Goal: Information Seeking & Learning: Learn about a topic

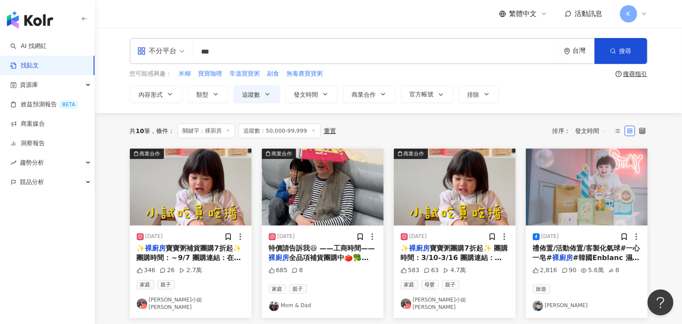
drag, startPoint x: 220, startPoint y: 51, endPoint x: 175, endPoint y: 50, distance: 44.9
click at [175, 50] on div "不分平台 裸廚房 *** 台灣 搜尋 searchOperator 插入語法 完全符合 "" 聯集 OR 交集 AND 排除 - 群組 {}" at bounding box center [389, 51] width 518 height 26
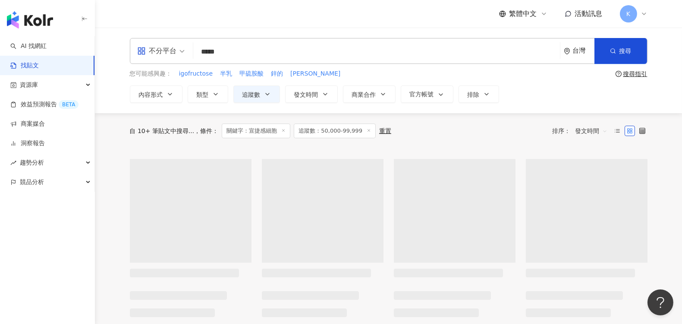
click at [220, 53] on input "*****" at bounding box center [377, 51] width 360 height 19
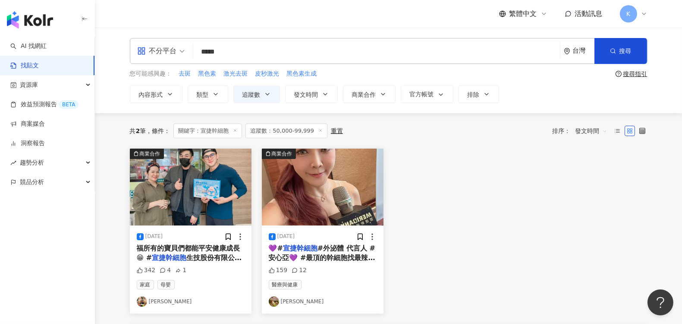
drag, startPoint x: 214, startPoint y: 51, endPoint x: 273, endPoint y: 53, distance: 59.1
click at [273, 53] on input "*****" at bounding box center [377, 51] width 360 height 19
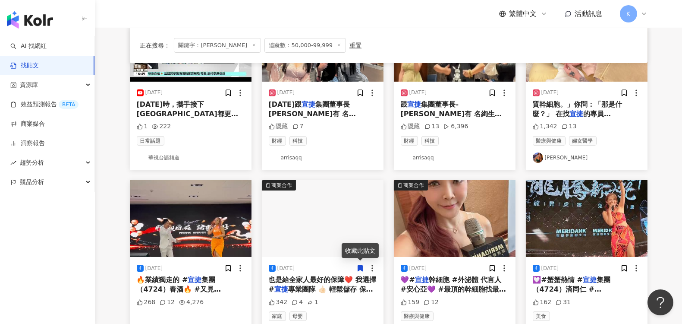
scroll to position [192, 0]
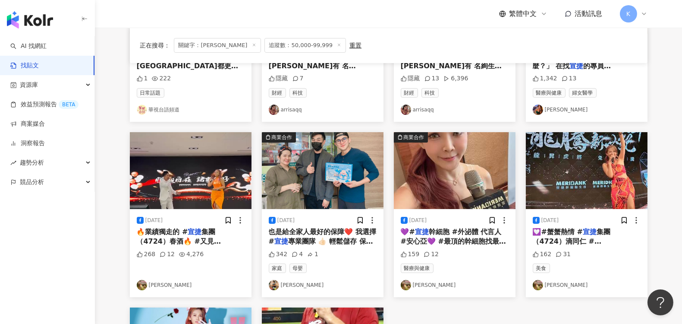
click at [291, 284] on link "江振愷" at bounding box center [323, 285] width 108 height 10
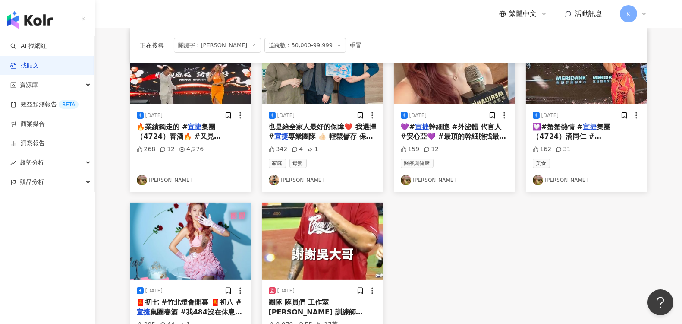
scroll to position [383, 0]
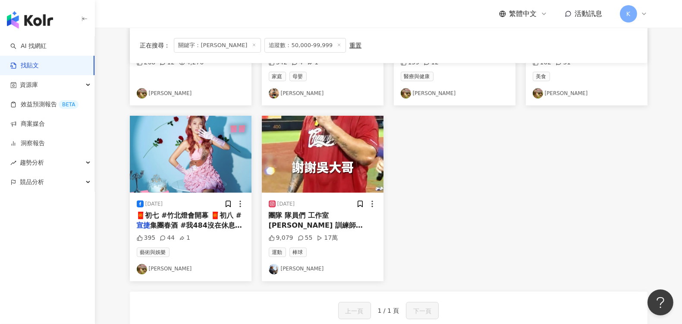
click at [311, 240] on span "集團的宣爸 悍創運動經紀的公司夥伴們" at bounding box center [322, 249] width 106 height 18
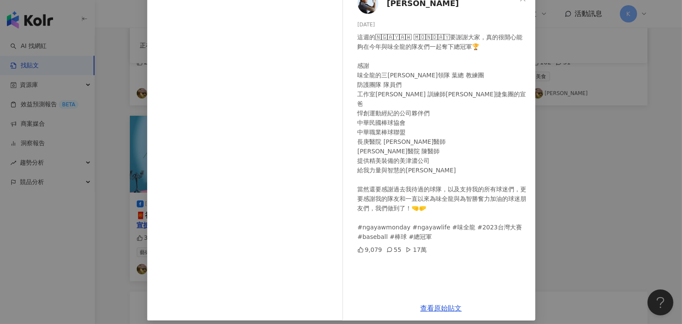
scroll to position [63, 0]
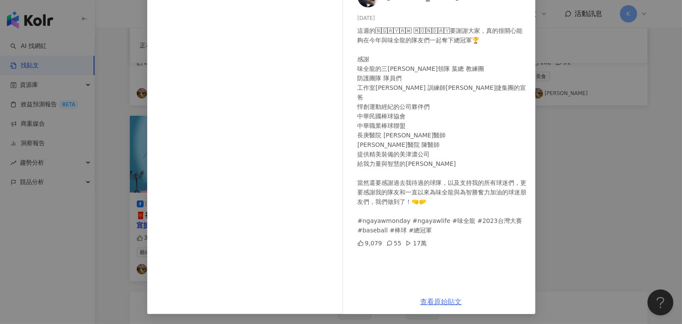
click at [438, 298] on link "查看原始貼文" at bounding box center [441, 301] width 41 height 8
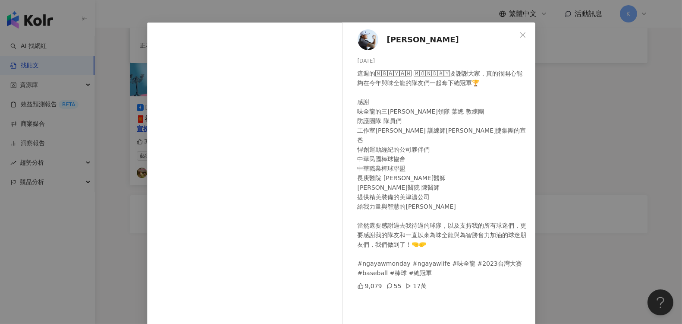
scroll to position [0, 0]
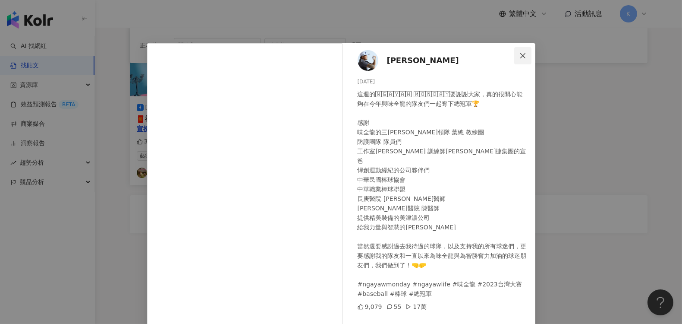
click at [522, 54] on icon "close" at bounding box center [522, 55] width 7 height 7
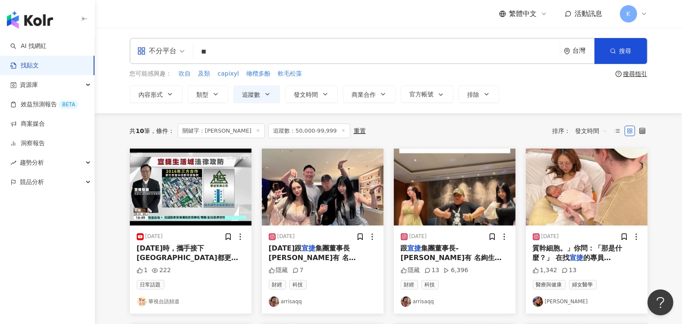
click at [342, 130] on line at bounding box center [343, 130] width 2 height 2
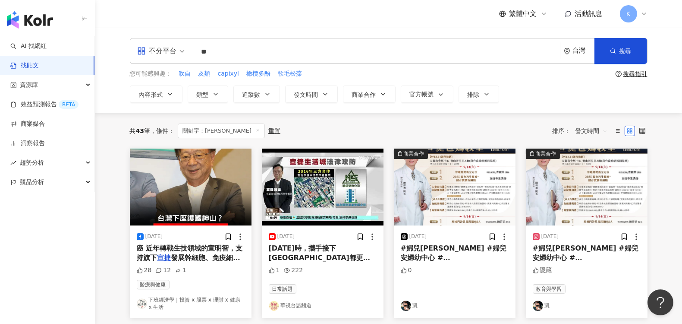
click at [171, 58] on span at bounding box center [160, 50] width 47 height 25
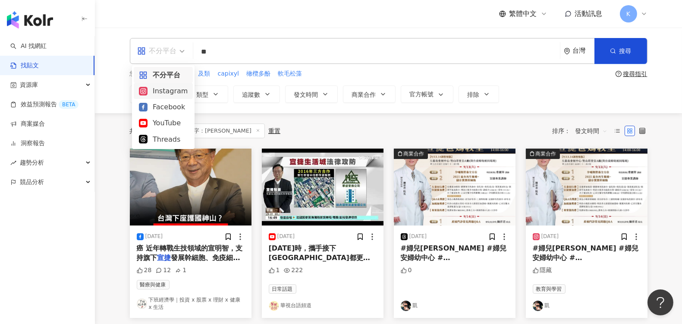
click at [167, 88] on div "Instagram" at bounding box center [163, 90] width 49 height 11
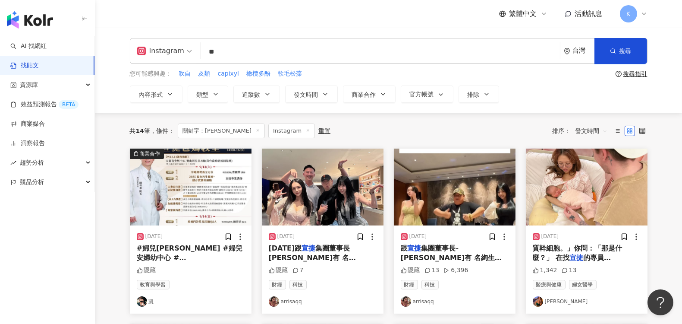
drag, startPoint x: 235, startPoint y: 51, endPoint x: 184, endPoint y: 47, distance: 51.5
click at [184, 48] on div "ig Instagram ** 台灣 搜尋 searchOperator 插入語法 完全符合 "" 聯集 OR 交集 AND 排除 - 群組 {}" at bounding box center [389, 51] width 518 height 26
type input "**"
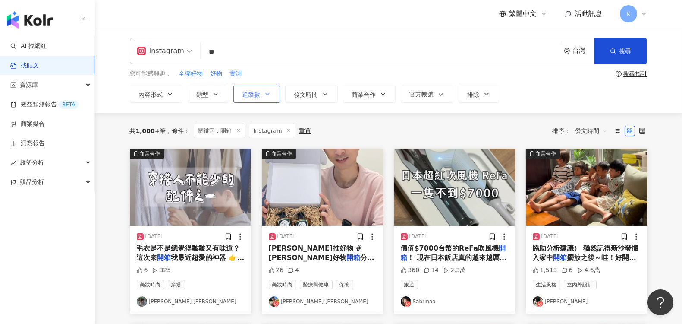
click at [265, 94] on icon "button" at bounding box center [267, 94] width 7 height 7
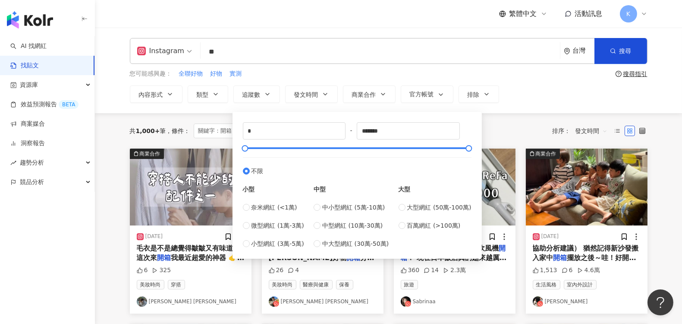
click at [267, 219] on div "奈米網紅 (<1萬) 微型網紅 (1萬-3萬) 小型網紅 (3萬-5萬)" at bounding box center [273, 225] width 61 height 46
click at [263, 226] on span "微型網紅 (1萬-3萬)" at bounding box center [277, 224] width 53 height 9
type input "*****"
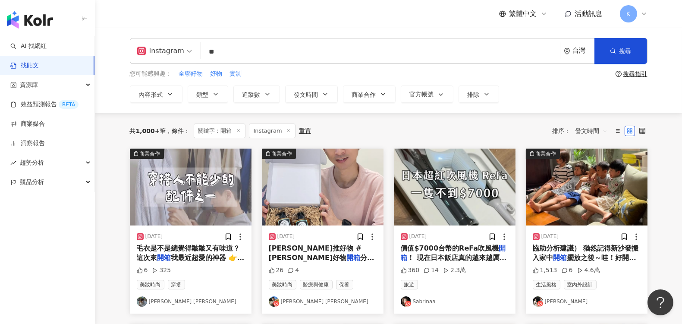
click at [523, 95] on div "內容形式 類型 追蹤數 發文時間 商業合作 官方帳號 排除 ***** - ***** 不限 小型 奈米網紅 (<1萬) 微型網紅 (1萬-3萬) 小型網紅 …" at bounding box center [389, 93] width 518 height 17
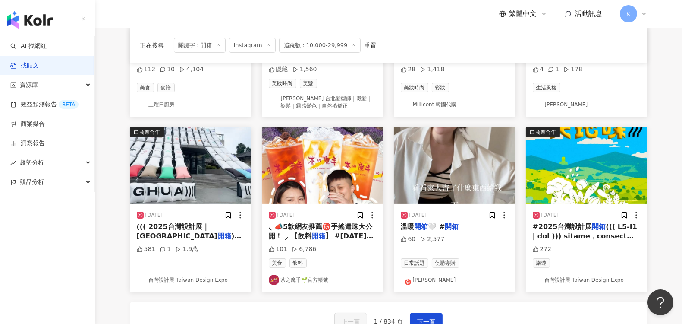
scroll to position [431, 0]
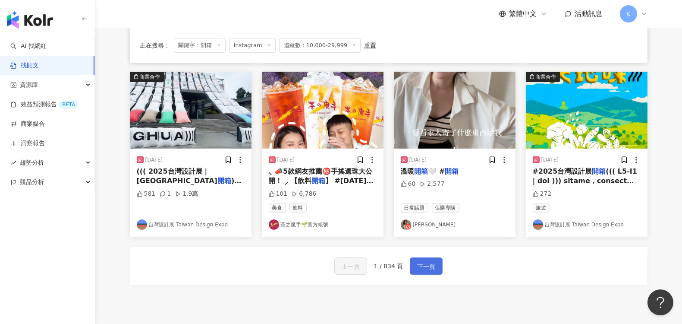
click at [430, 267] on span "下一頁" at bounding box center [426, 266] width 18 height 10
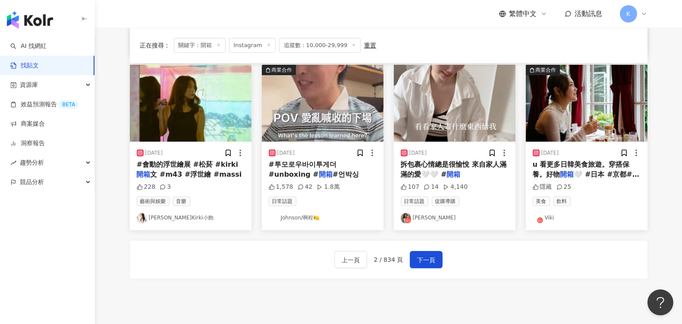
scroll to position [504, 0]
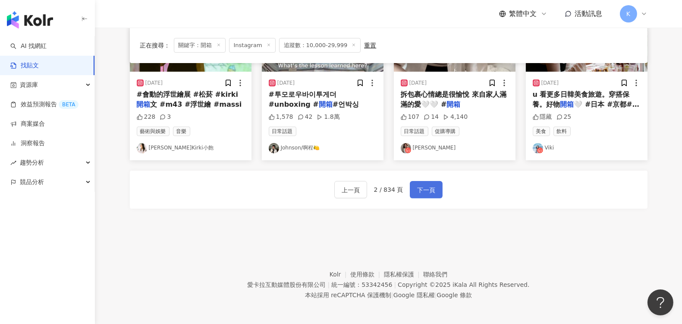
click at [432, 191] on span "下一頁" at bounding box center [426, 190] width 18 height 10
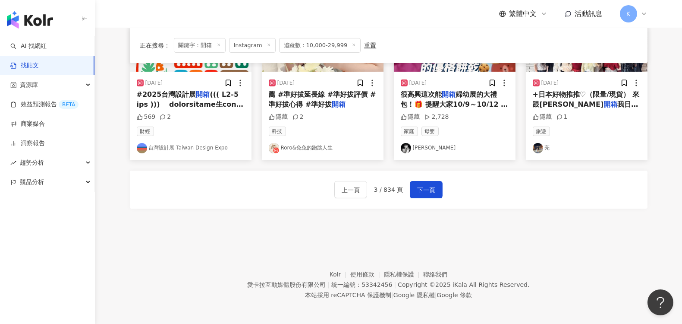
drag, startPoint x: 190, startPoint y: 204, endPoint x: 306, endPoint y: 150, distance: 128.0
click at [190, 204] on div "上一頁 3 / 834 頁 下一頁" at bounding box center [389, 189] width 518 height 38
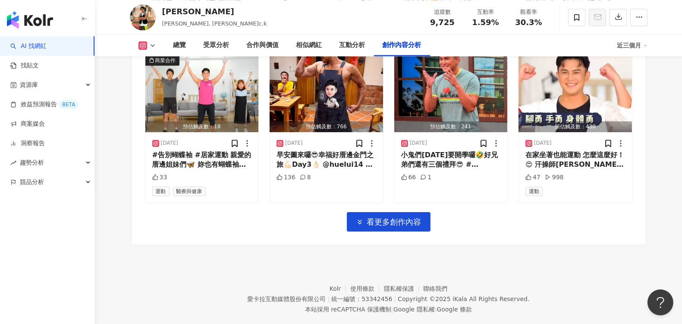
scroll to position [3077, 0]
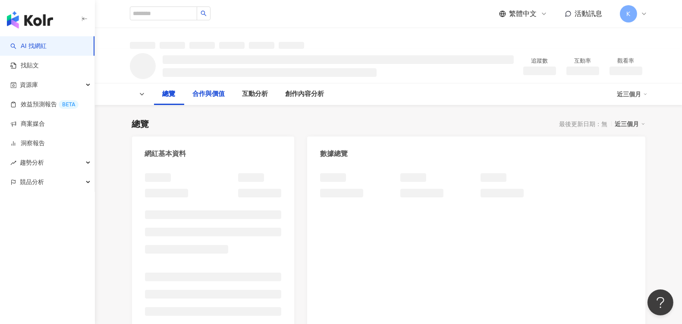
scroll to position [48, 0]
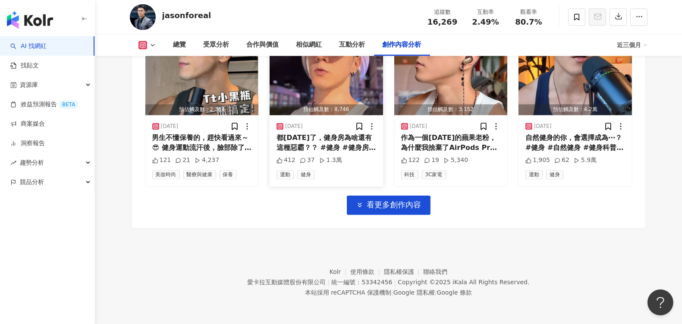
scroll to position [3087, 0]
click at [393, 205] on span "看更多創作內容" at bounding box center [394, 204] width 54 height 9
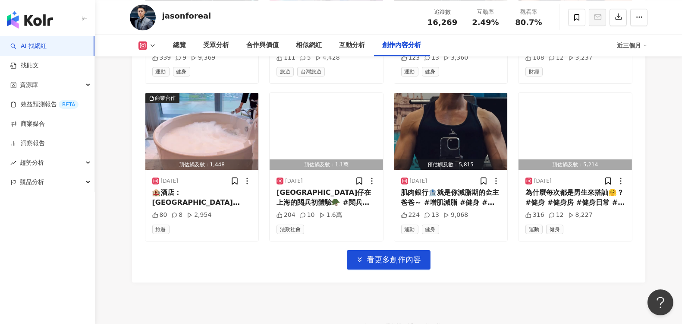
scroll to position [3470, 0]
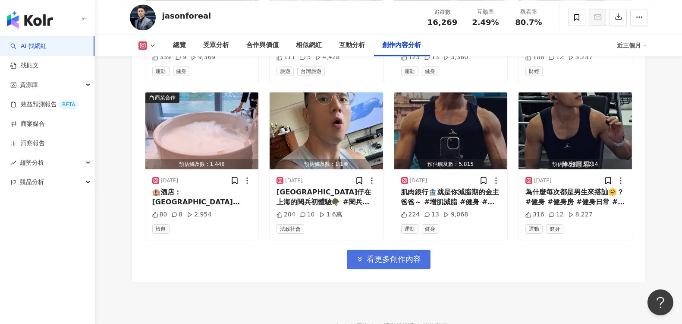
click at [393, 264] on span "看更多創作內容" at bounding box center [394, 258] width 54 height 9
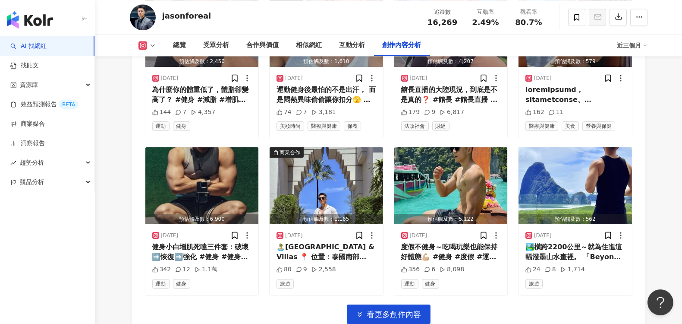
scroll to position [3950, 0]
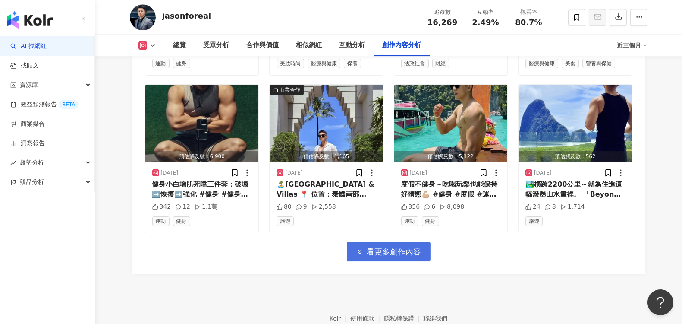
click at [388, 256] on span "看更多創作內容" at bounding box center [394, 251] width 54 height 9
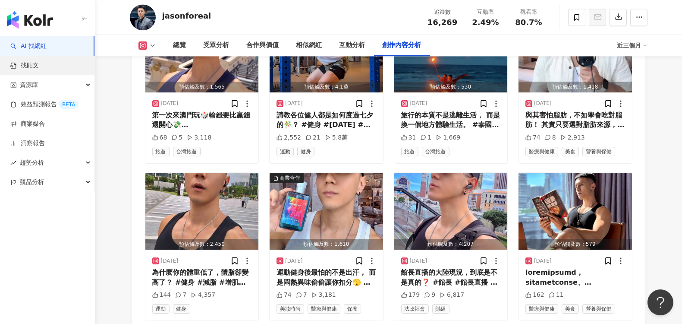
scroll to position [3614, 0]
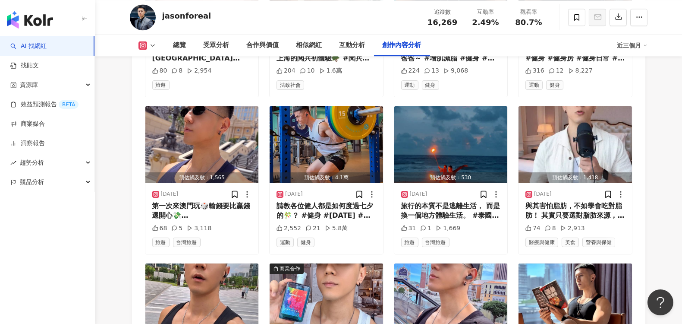
click at [35, 48] on link "AI 找網紅" at bounding box center [28, 46] width 36 height 9
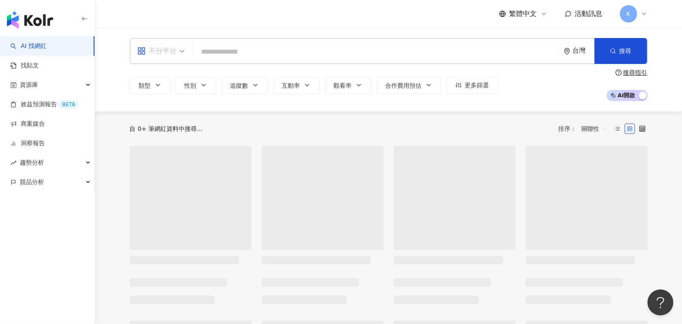
click at [177, 48] on span "不分平台" at bounding box center [160, 51] width 47 height 14
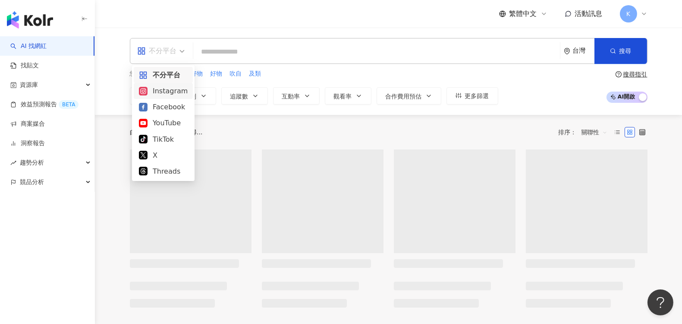
click at [172, 91] on div "Instagram" at bounding box center [163, 90] width 49 height 11
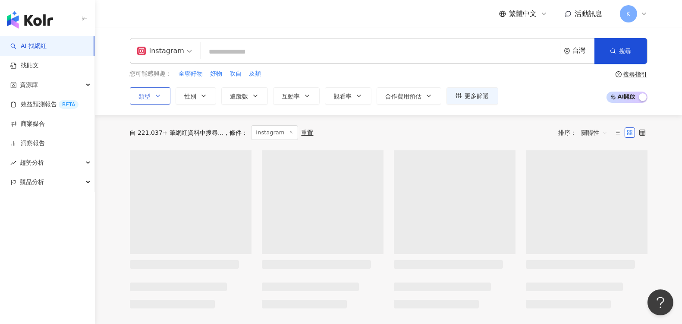
click at [148, 96] on span "類型" at bounding box center [145, 96] width 12 height 7
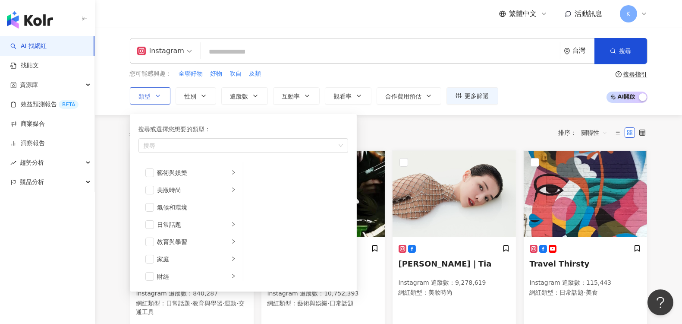
click at [157, 98] on icon "button" at bounding box center [157, 95] width 7 height 7
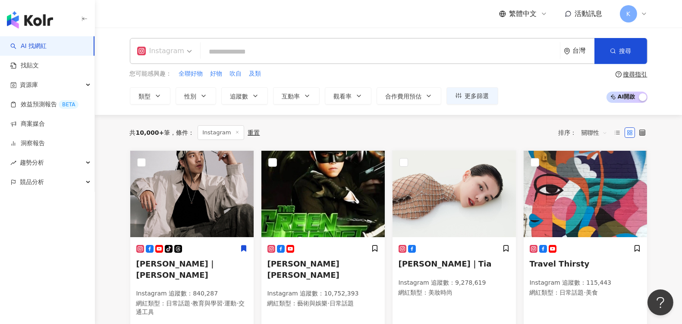
click at [178, 46] on div "Instagram" at bounding box center [160, 51] width 47 height 14
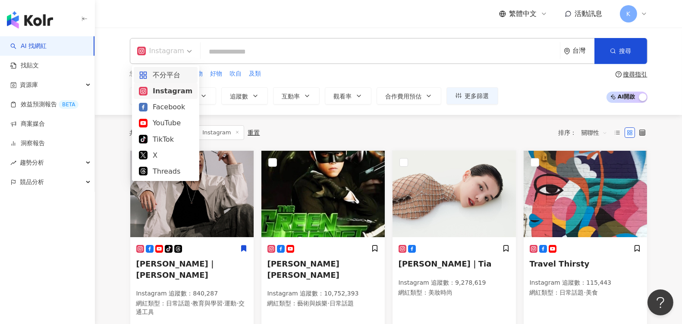
click at [178, 78] on div "不分平台" at bounding box center [165, 74] width 53 height 11
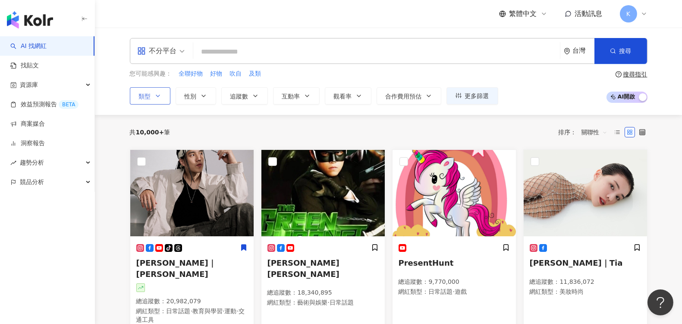
click at [152, 100] on button "類型" at bounding box center [150, 95] width 41 height 17
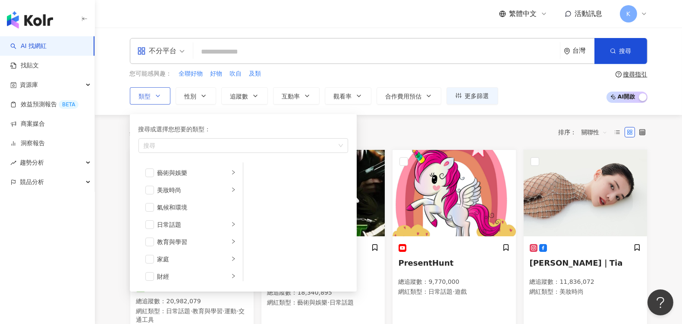
click at [156, 95] on icon "button" at bounding box center [157, 95] width 7 height 7
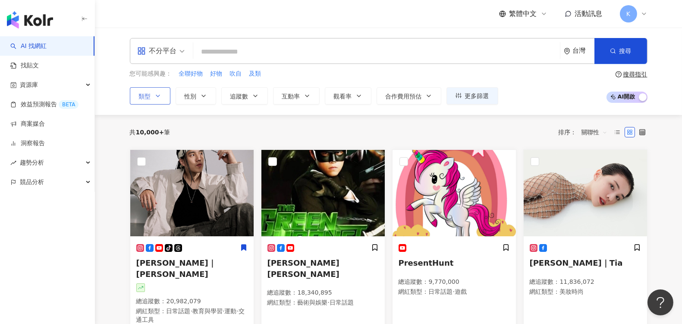
click at [156, 95] on icon "button" at bounding box center [157, 95] width 7 height 7
click at [151, 57] on div "不分平台" at bounding box center [157, 51] width 40 height 14
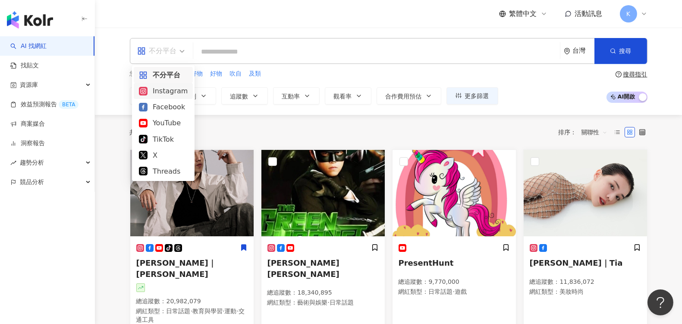
click at [157, 85] on div "Instagram" at bounding box center [163, 90] width 49 height 11
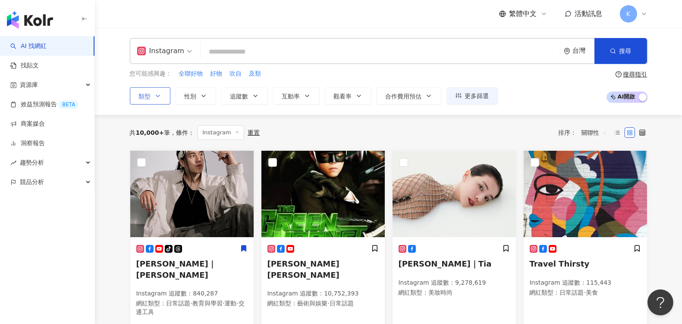
click at [161, 93] on button "類型" at bounding box center [150, 95] width 41 height 17
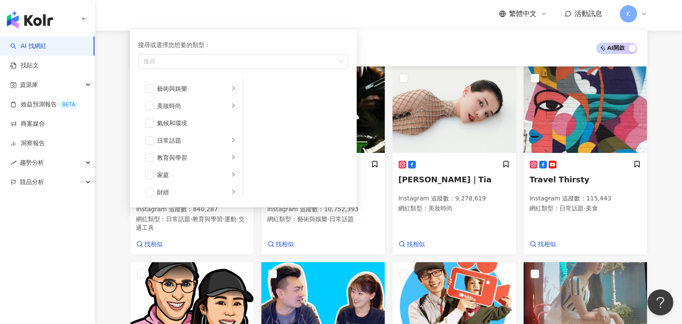
scroll to position [48, 0]
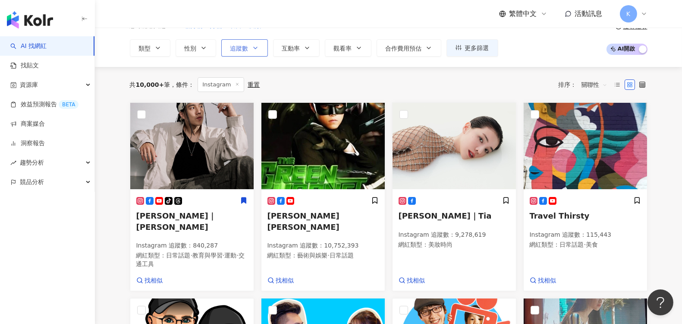
click at [256, 49] on icon "button" at bounding box center [255, 47] width 7 height 7
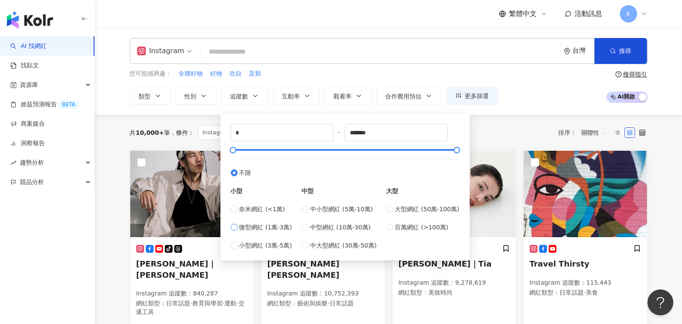
click at [238, 229] on label "微型網紅 (1萬-3萬)" at bounding box center [261, 226] width 61 height 9
type input "*****"
drag, startPoint x: 242, startPoint y: 151, endPoint x: 246, endPoint y: 148, distance: 5.8
click at [246, 148] on div at bounding box center [244, 150] width 5 height 5
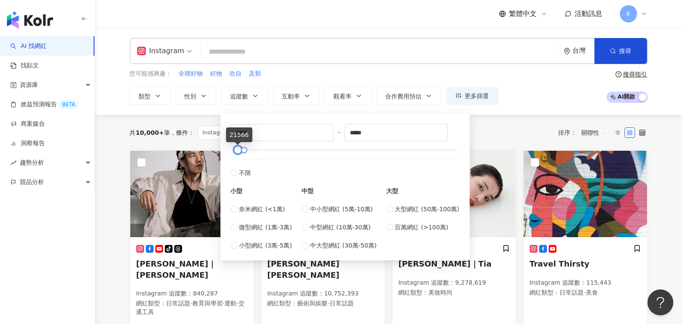
type input "*****"
click at [239, 148] on div at bounding box center [238, 150] width 5 height 5
type input "*****"
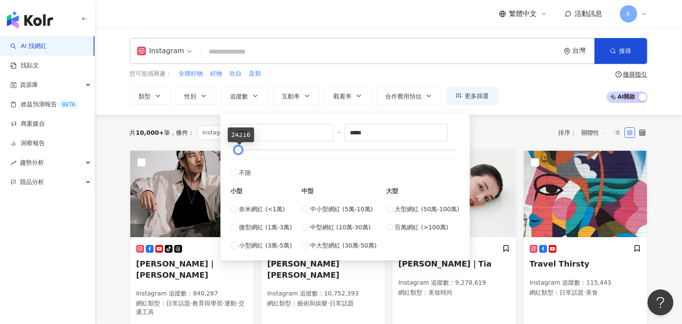
type input "*****"
drag, startPoint x: 246, startPoint y: 149, endPoint x: 240, endPoint y: 150, distance: 6.1
click at [240, 150] on div at bounding box center [238, 150] width 5 height 5
type input "******"
click at [257, 149] on div at bounding box center [345, 149] width 224 height 5
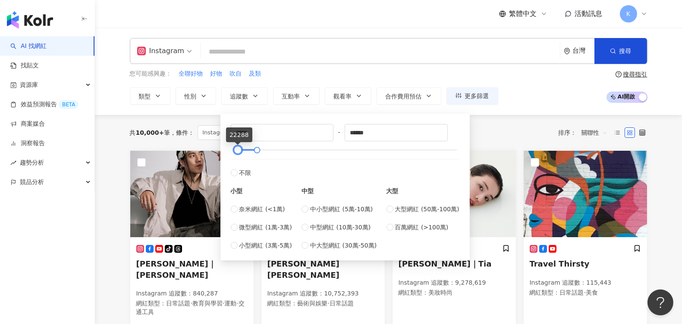
type input "*****"
click at [236, 150] on div at bounding box center [235, 150] width 5 height 5
drag, startPoint x: 257, startPoint y: 149, endPoint x: 239, endPoint y: 153, distance: 18.9
click at [239, 152] on div at bounding box center [238, 150] width 5 height 5
type input "*****"
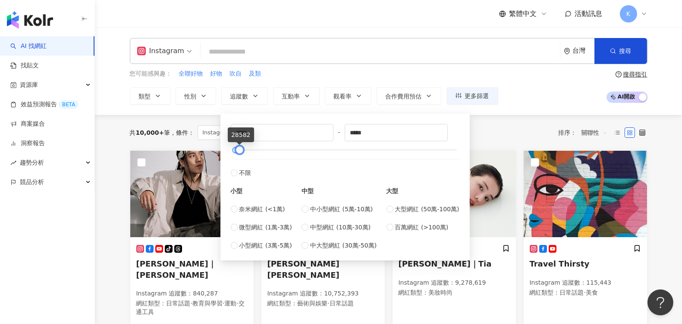
click at [237, 150] on div at bounding box center [239, 150] width 5 height 5
click at [431, 176] on label "不限" at bounding box center [345, 168] width 229 height 19
type input "*"
type input "*******"
click at [244, 149] on div at bounding box center [345, 149] width 224 height 5
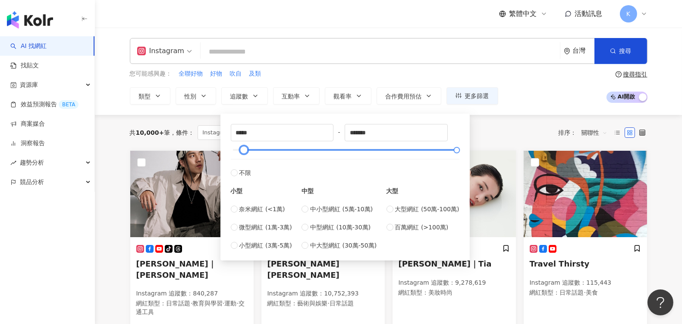
type input "****"
click at [235, 148] on div at bounding box center [345, 149] width 224 height 5
type input "*****"
drag, startPoint x: 456, startPoint y: 150, endPoint x: 239, endPoint y: 153, distance: 217.0
click at [239, 152] on div at bounding box center [239, 150] width 5 height 5
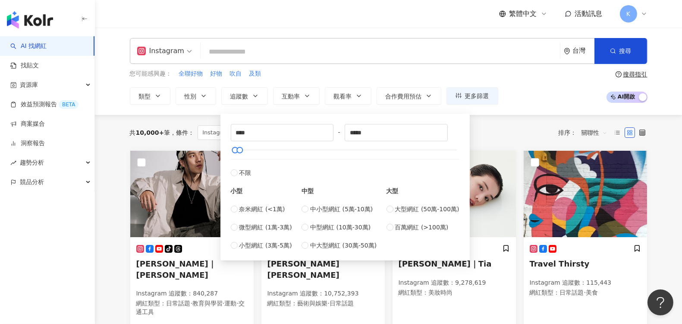
click at [522, 101] on div "您可能感興趣： 全聯好物 好物 吹自 及類 類型 性別 追蹤數 互動率 觀看率 合作費用預估 更多篩選 **** - ***** 不限 小型 奈米網紅 (<1…" at bounding box center [389, 86] width 518 height 35
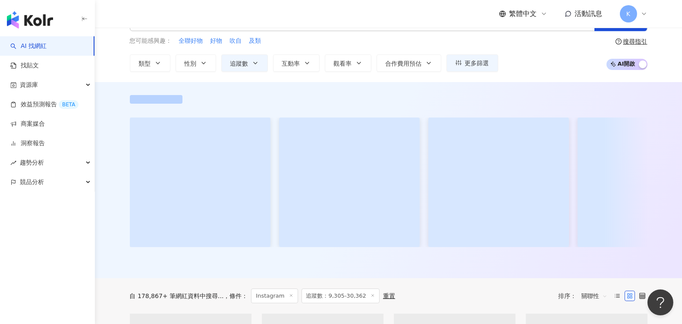
scroll to position [48, 0]
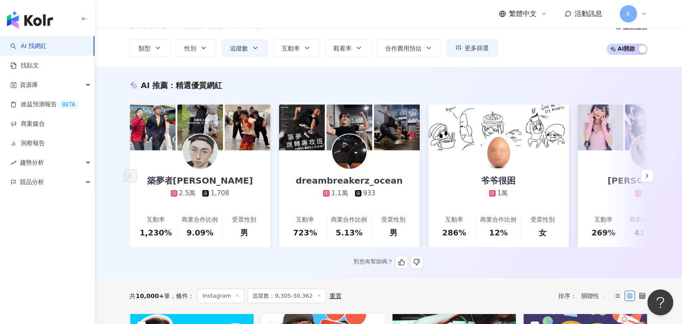
click at [482, 268] on div "對您有幫助嗎？" at bounding box center [389, 261] width 518 height 13
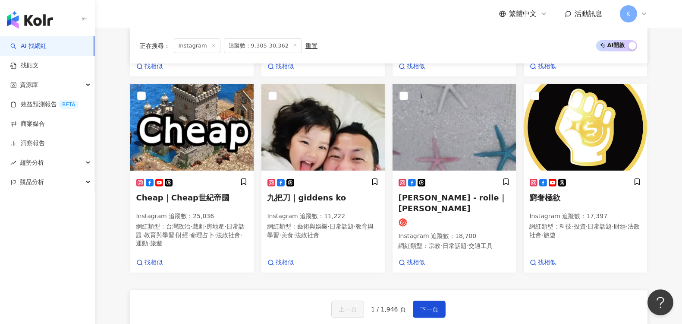
scroll to position [814, 0]
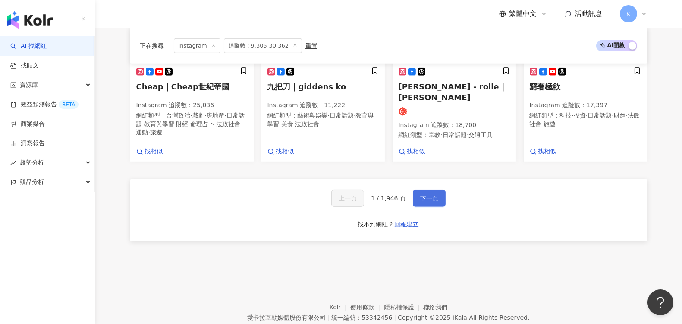
click at [432, 195] on span "下一頁" at bounding box center [429, 198] width 18 height 7
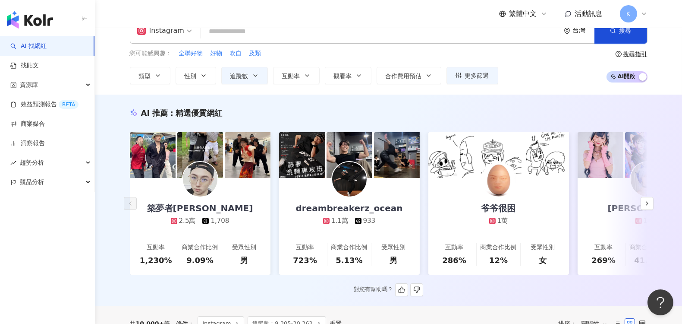
scroll to position [0, 0]
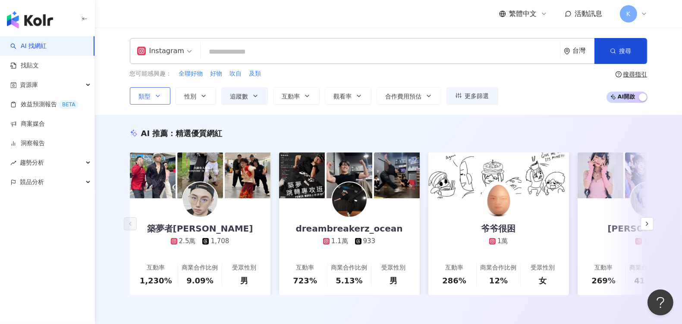
click at [151, 94] on button "類型" at bounding box center [150, 95] width 41 height 17
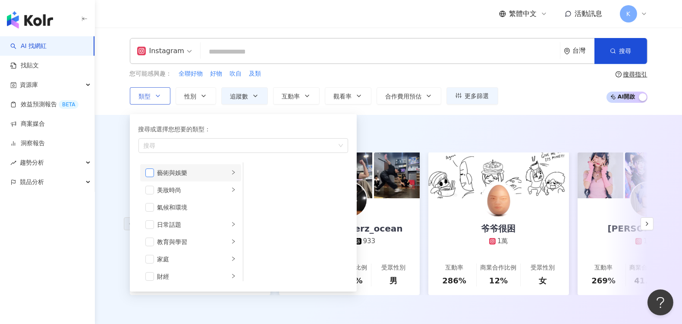
click at [148, 174] on span "button" at bounding box center [149, 172] width 9 height 9
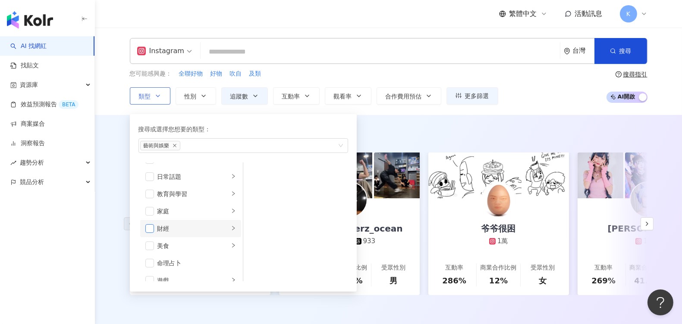
click at [149, 226] on span "button" at bounding box center [149, 228] width 9 height 9
click at [150, 217] on span "button" at bounding box center [149, 218] width 9 height 9
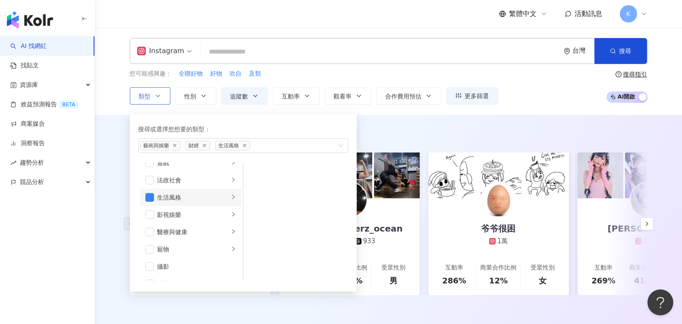
scroll to position [192, 0]
click at [151, 190] on span "button" at bounding box center [149, 188] width 9 height 9
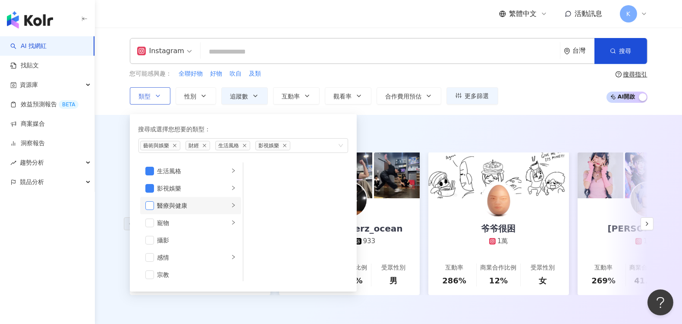
click at [153, 206] on span "button" at bounding box center [149, 205] width 9 height 9
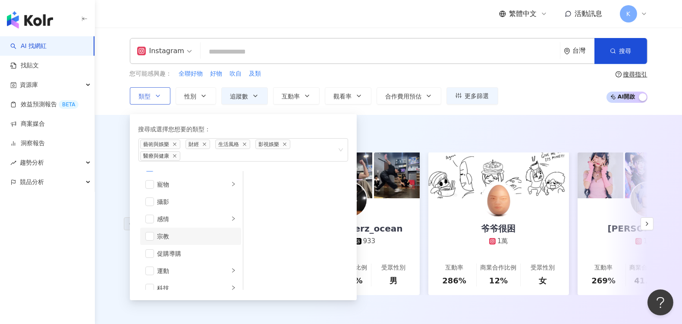
scroll to position [239, 0]
click at [150, 196] on span "button" at bounding box center [149, 200] width 9 height 9
click at [147, 222] on li "運動" at bounding box center [190, 221] width 101 height 17
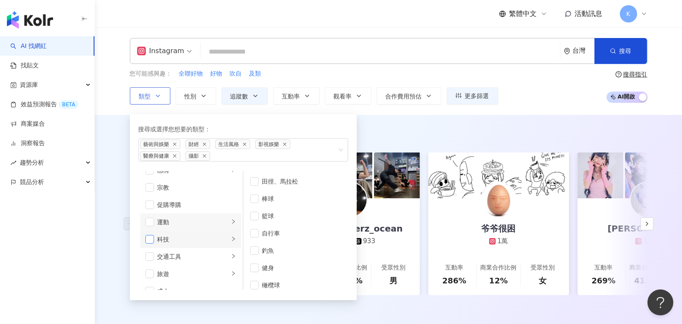
click at [150, 235] on span "button" at bounding box center [149, 239] width 9 height 9
click at [151, 241] on span "button" at bounding box center [149, 245] width 9 height 9
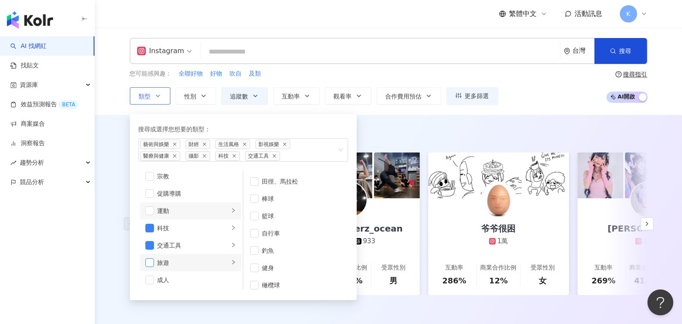
click at [150, 258] on span "button" at bounding box center [149, 262] width 9 height 9
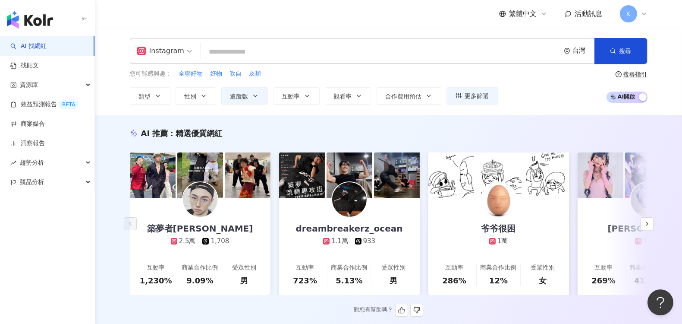
click at [466, 135] on div "AI 推薦 ： 精選優質網紅" at bounding box center [389, 133] width 518 height 11
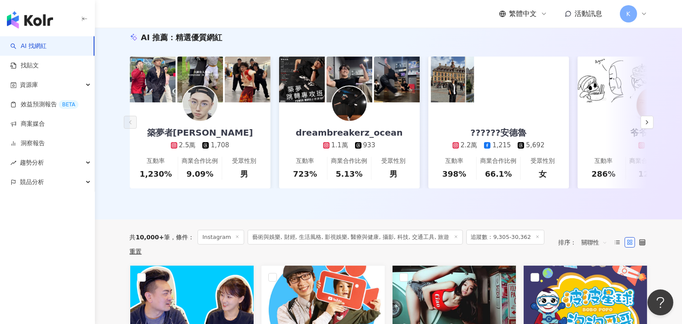
scroll to position [96, 0]
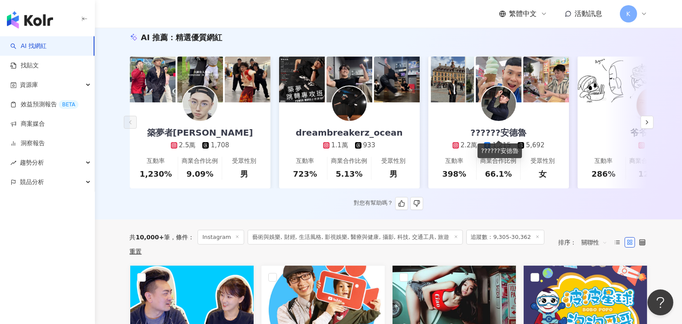
click at [501, 135] on div "??????安德魯" at bounding box center [498, 132] width 73 height 12
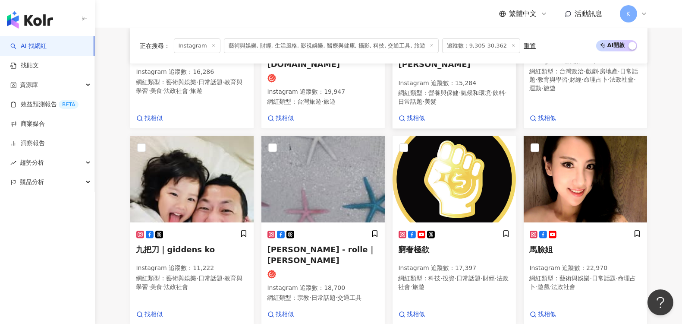
scroll to position [671, 0]
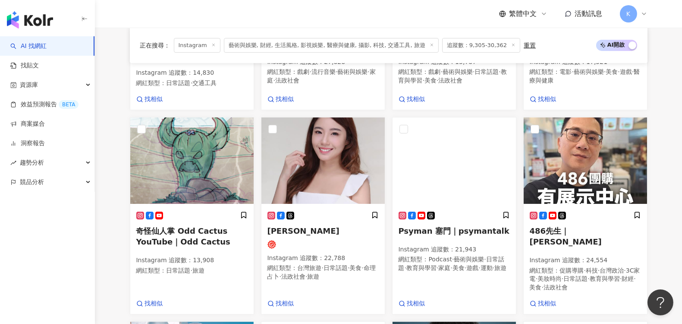
scroll to position [431, 0]
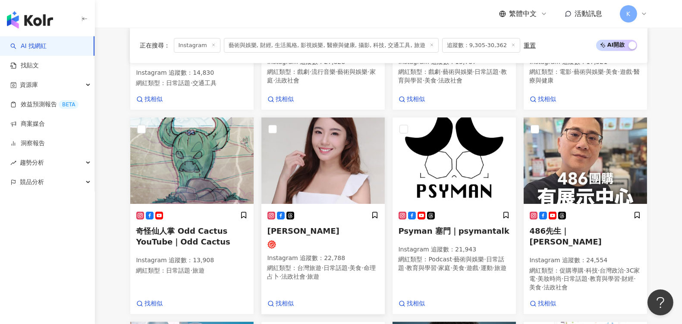
click at [336, 205] on div at bounding box center [322, 161] width 123 height 88
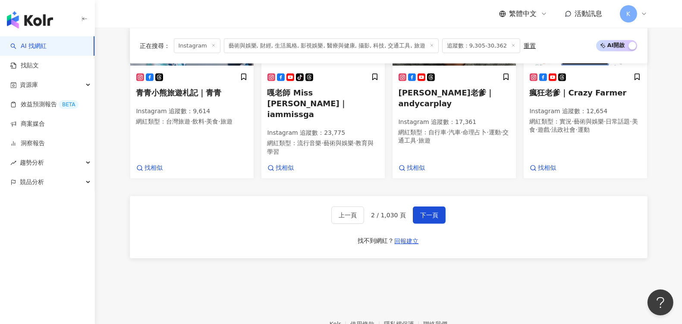
scroll to position [795, 0]
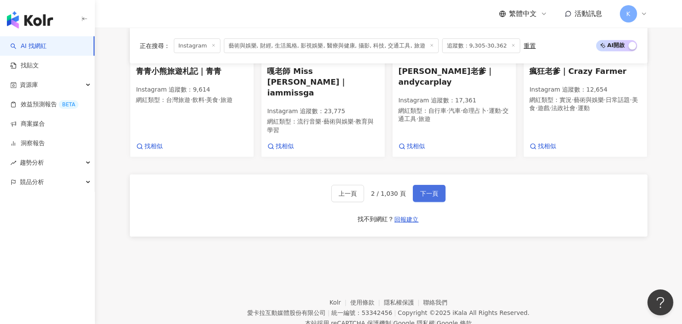
click at [426, 190] on span "下一頁" at bounding box center [429, 193] width 18 height 7
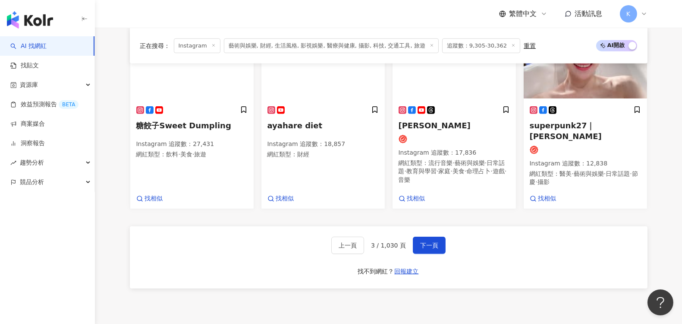
scroll to position [743, 0]
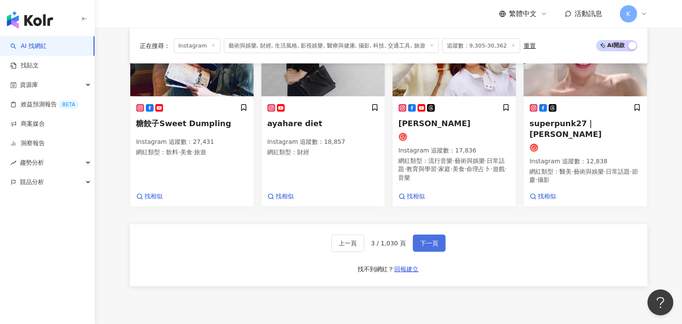
click at [438, 234] on button "下一頁" at bounding box center [429, 242] width 33 height 17
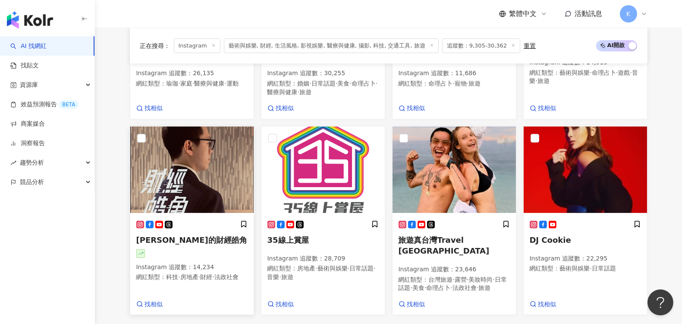
scroll to position [638, 0]
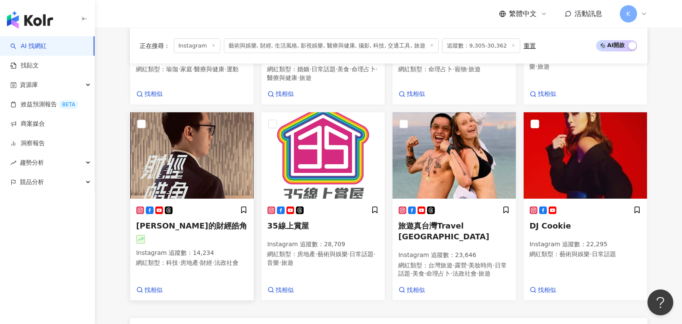
click at [175, 221] on span "游庭皓的財經皓角" at bounding box center [191, 225] width 111 height 9
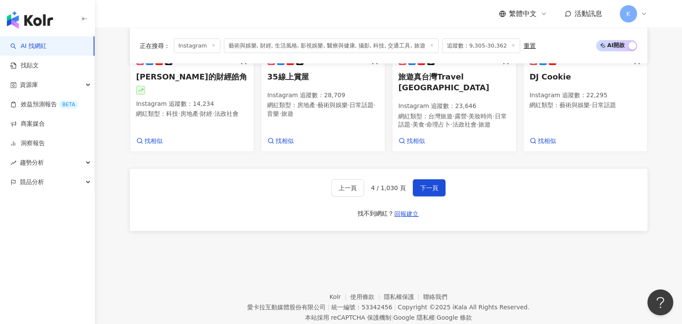
scroll to position [804, 0]
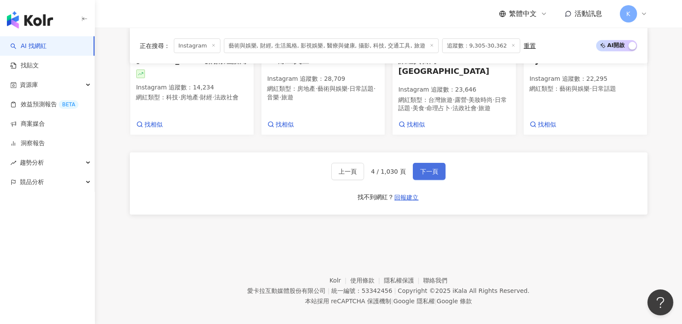
click at [425, 168] on span "下一頁" at bounding box center [429, 171] width 18 height 7
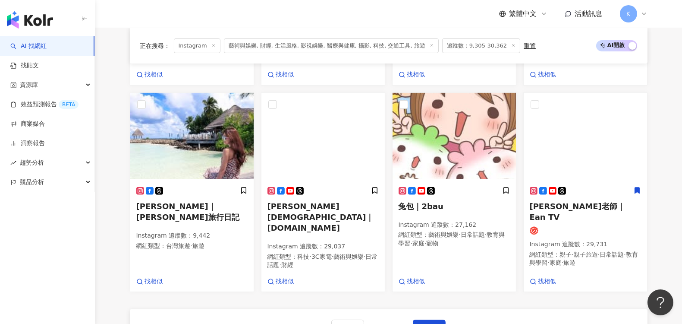
scroll to position [679, 0]
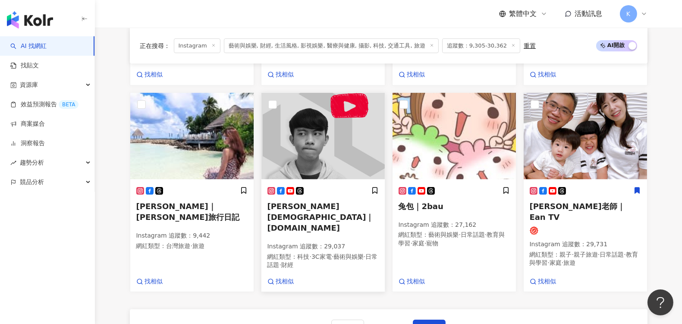
click at [333, 201] on span "Linzin 阿哲｜linzin.yt" at bounding box center [320, 216] width 107 height 31
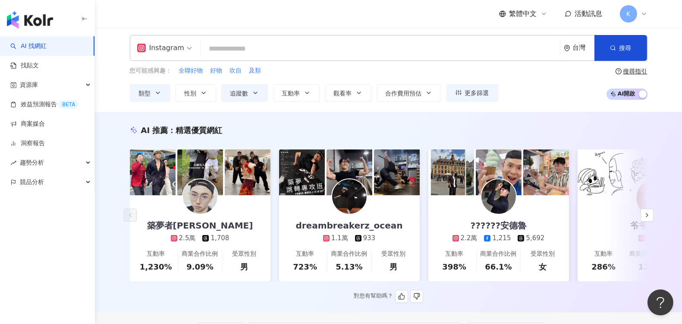
scroll to position [0, 0]
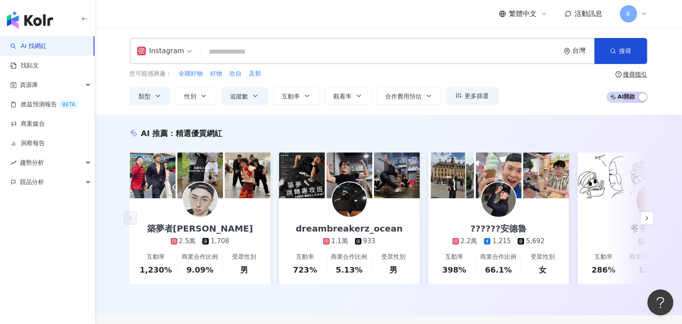
click at [240, 52] on input "search" at bounding box center [380, 52] width 352 height 16
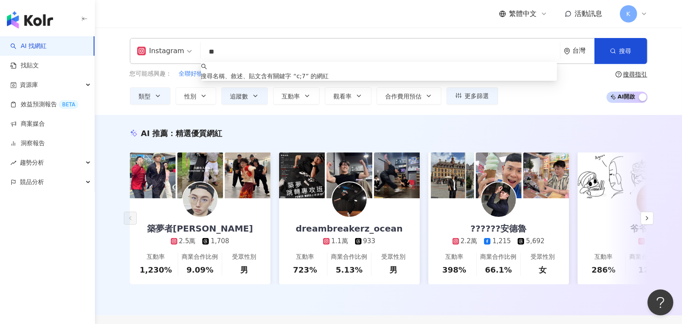
type input "*"
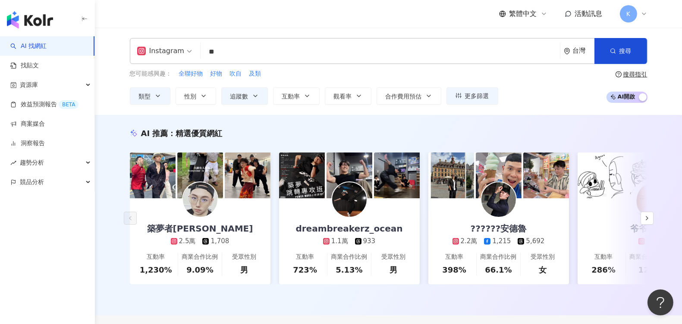
type input "*"
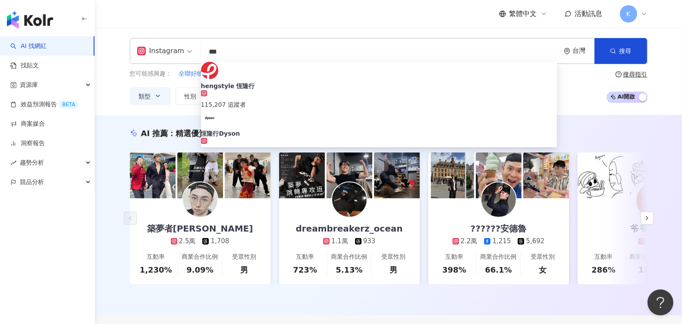
type input "***"
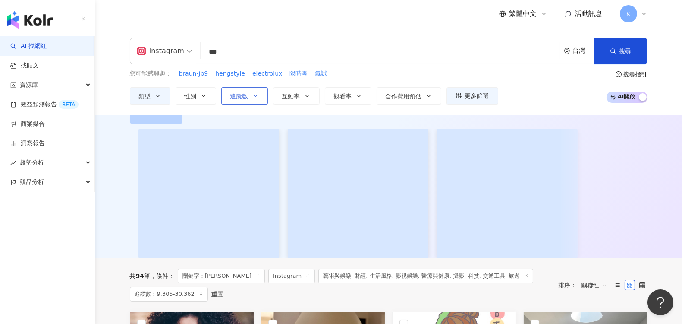
click at [252, 95] on icon "button" at bounding box center [255, 95] width 7 height 7
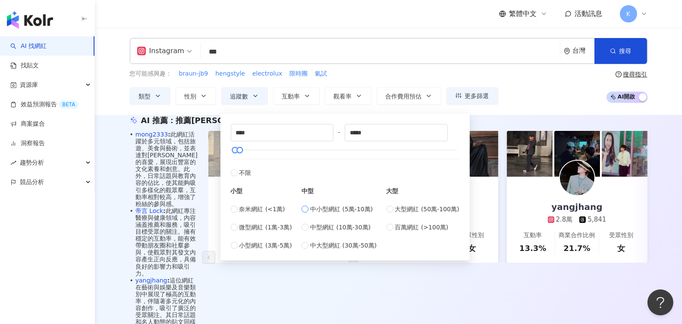
click at [314, 209] on span "中小型網紅 (5萬-10萬)" at bounding box center [341, 208] width 63 height 9
type input "*****"
click at [531, 95] on div "您可能感興趣： braun-jb9 hengstyle electrolux 限時團 氣試 類型 性別 追蹤數 互動率 觀看率 合作費用預估 更多篩選 ***…" at bounding box center [389, 86] width 518 height 35
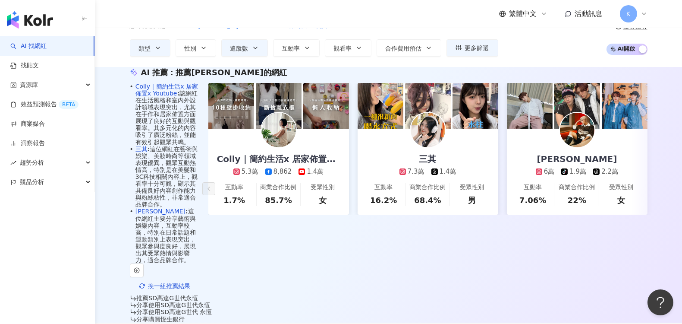
scroll to position [96, 0]
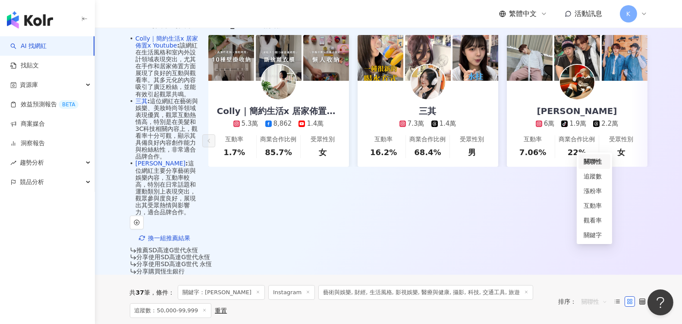
click at [588, 294] on span "關聯性" at bounding box center [594, 301] width 26 height 14
click at [589, 233] on div "關鍵字" at bounding box center [595, 234] width 22 height 9
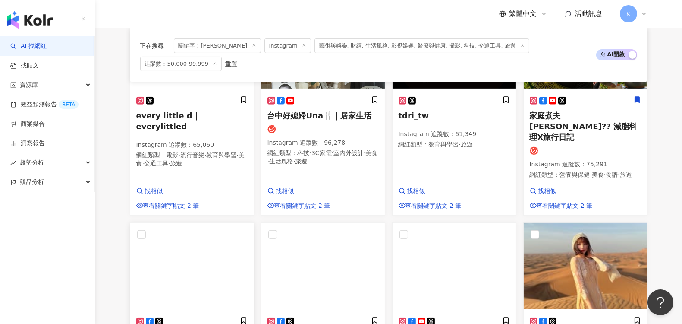
scroll to position [671, 0]
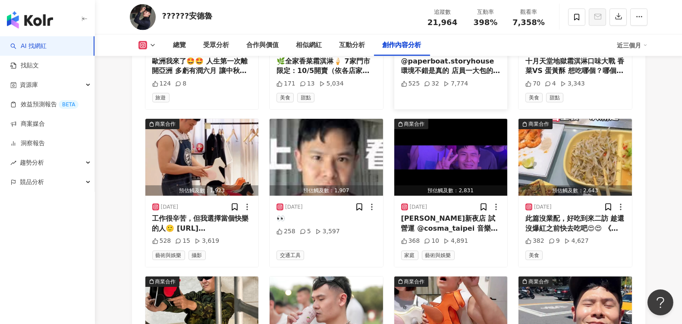
scroll to position [3020, 0]
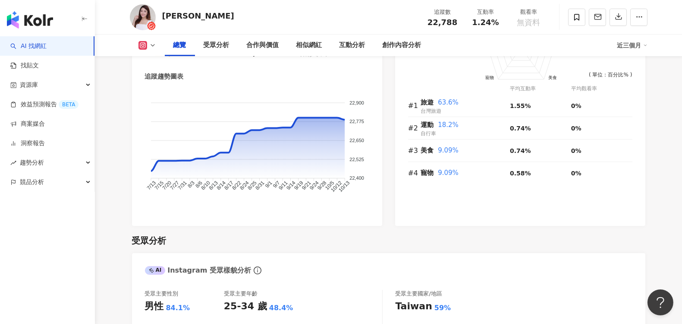
scroll to position [1294, 0]
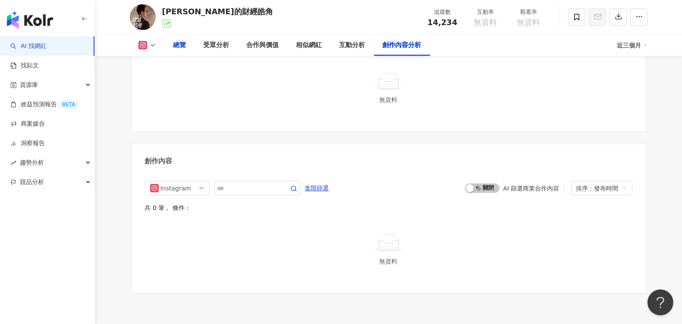
scroll to position [2316, 0]
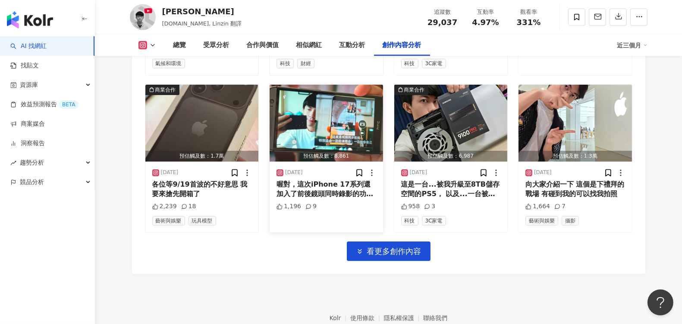
scroll to position [3020, 0]
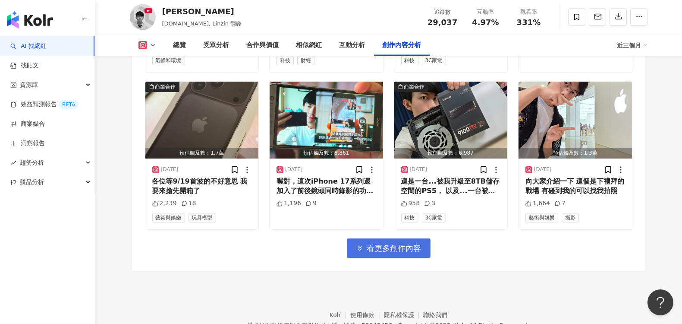
click at [382, 238] on button "看更多創作內容" at bounding box center [389, 247] width 84 height 19
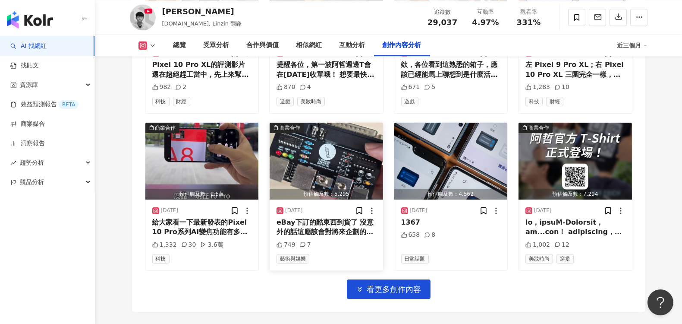
scroll to position [3451, 0]
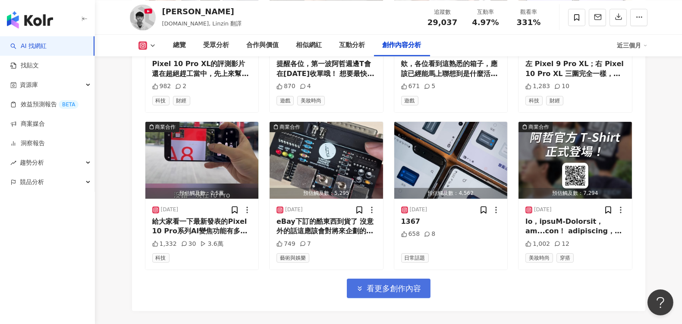
click at [383, 283] on span "看更多創作內容" at bounding box center [394, 287] width 54 height 9
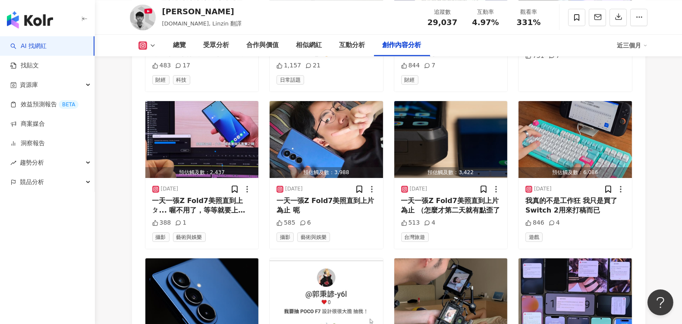
scroll to position [3930, 0]
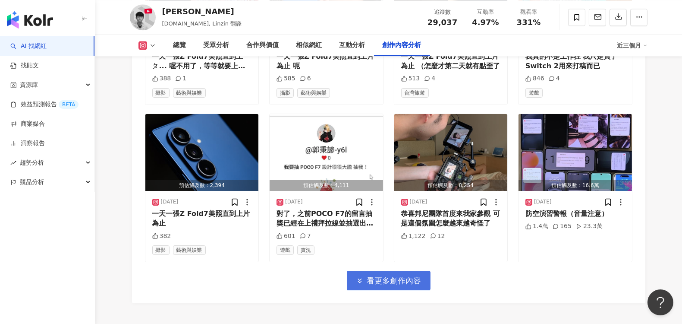
click at [409, 276] on span "看更多創作內容" at bounding box center [394, 280] width 54 height 9
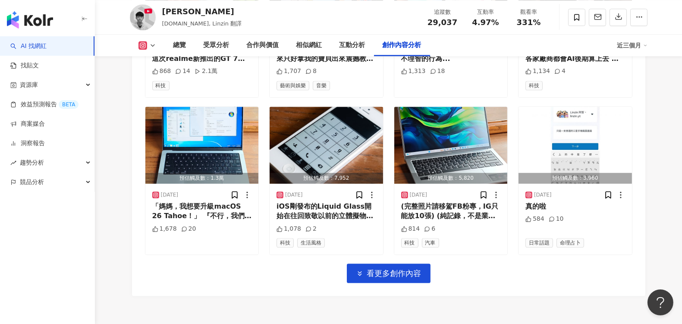
scroll to position [4410, 0]
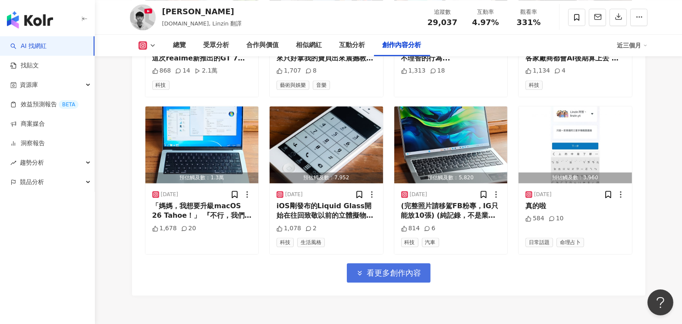
click at [374, 268] on span "看更多創作內容" at bounding box center [394, 272] width 54 height 9
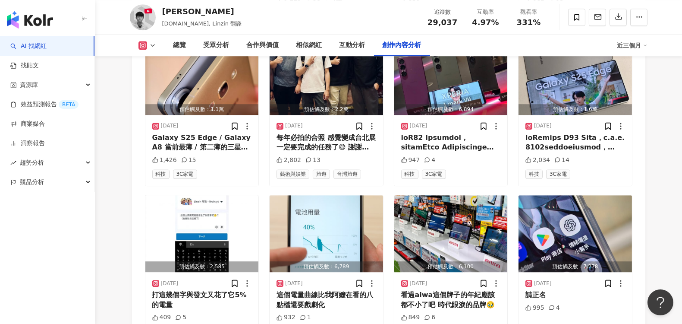
scroll to position [4793, 0]
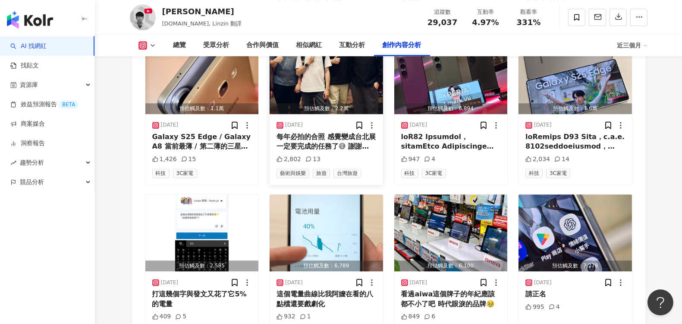
click at [314, 132] on div "每年必拍的合照 感覺變成台北展一定要完成的任務了😅 謝謝 @montech_hq 的邀請 #台北國際電腦展 #COMPUTEX" at bounding box center [327, 141] width 100 height 19
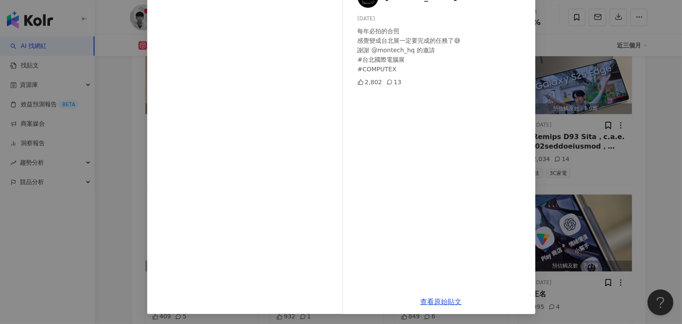
scroll to position [63, 0]
click at [430, 301] on link "查看原始貼文" at bounding box center [441, 301] width 41 height 8
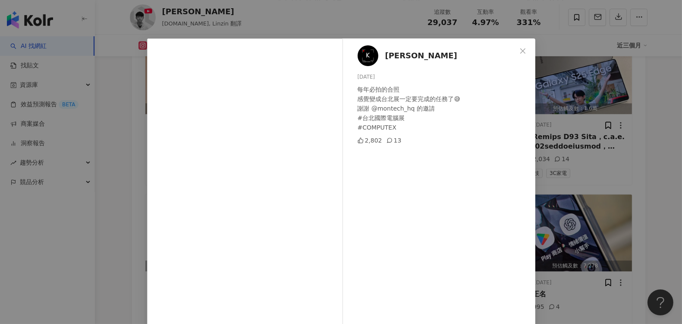
scroll to position [0, 0]
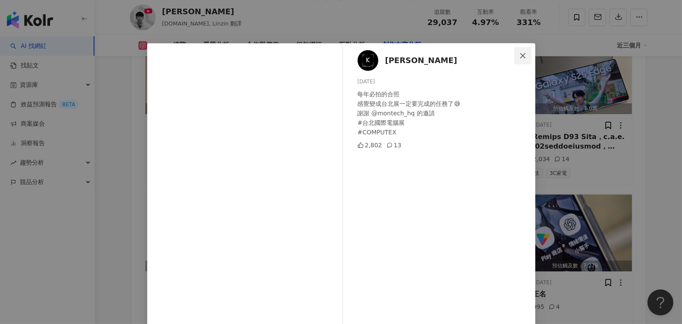
click at [520, 54] on icon "close" at bounding box center [522, 55] width 5 height 5
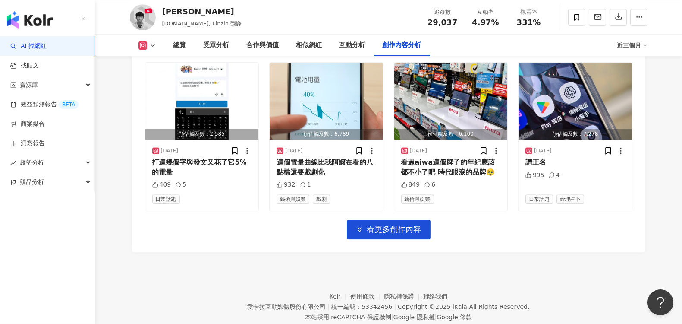
scroll to position [4925, 0]
click at [393, 219] on button "看更多創作內容" at bounding box center [389, 228] width 84 height 19
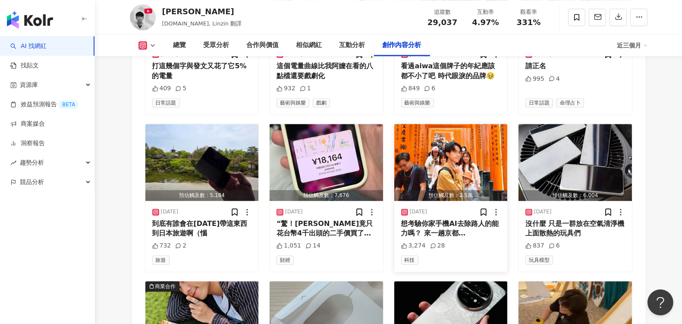
scroll to position [5021, 0]
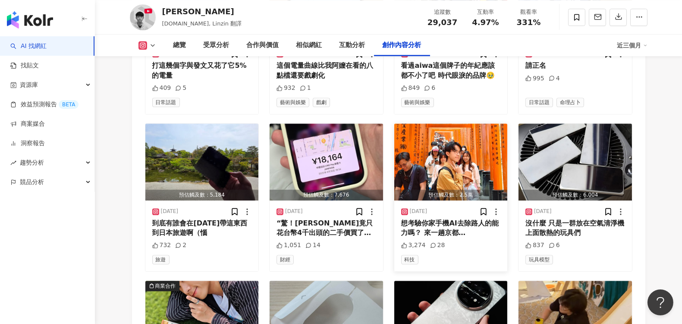
click at [442, 143] on img "button" at bounding box center [450, 161] width 113 height 77
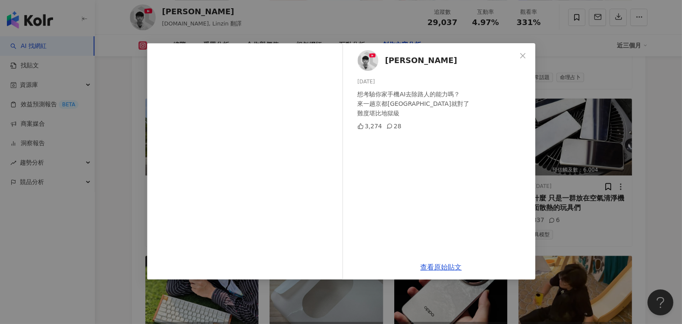
scroll to position [5069, 0]
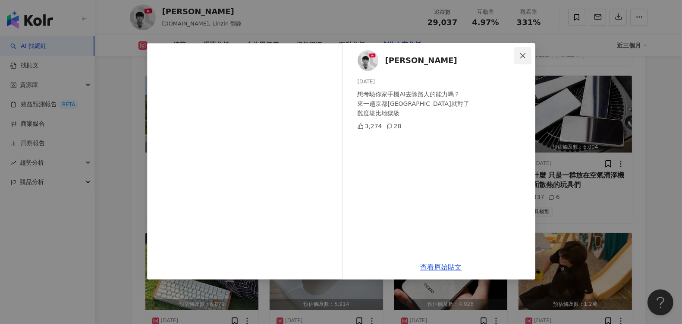
click at [528, 55] on span "Close" at bounding box center [522, 55] width 17 height 7
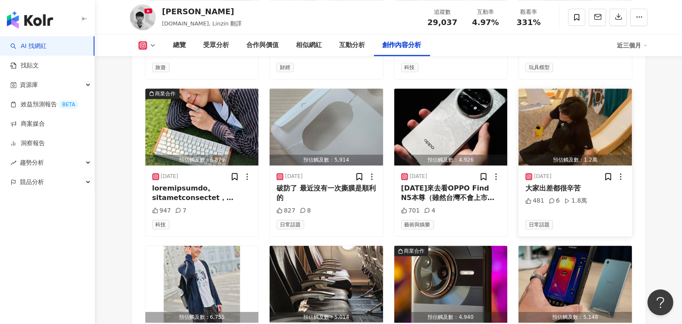
scroll to position [5213, 0]
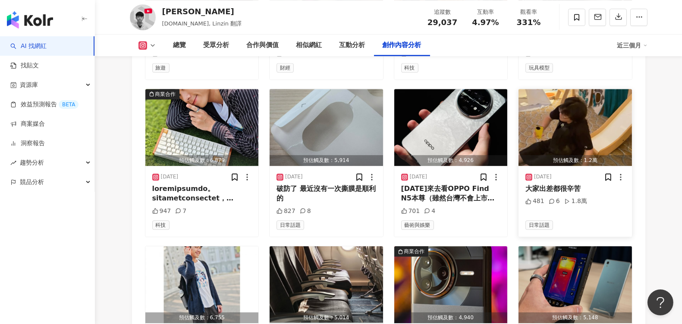
click at [577, 114] on img "button" at bounding box center [575, 127] width 113 height 77
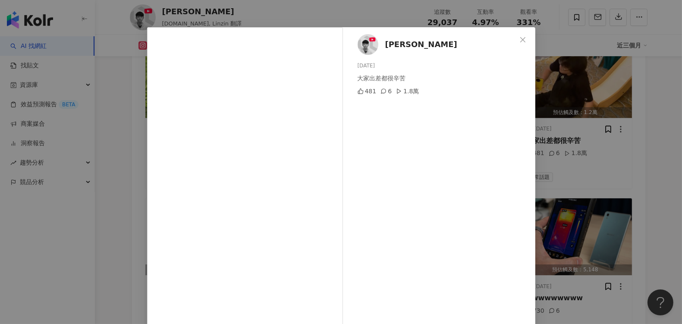
scroll to position [16, 0]
click at [521, 40] on icon "close" at bounding box center [522, 40] width 7 height 7
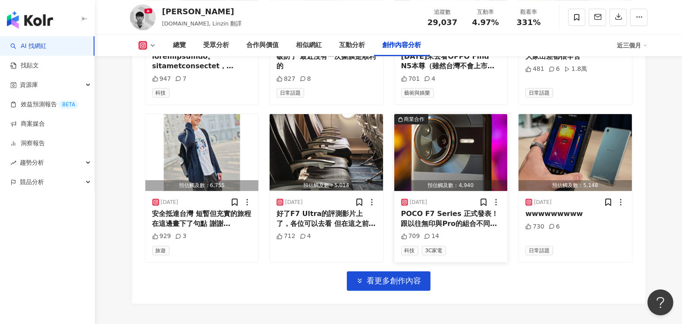
scroll to position [5356, 0]
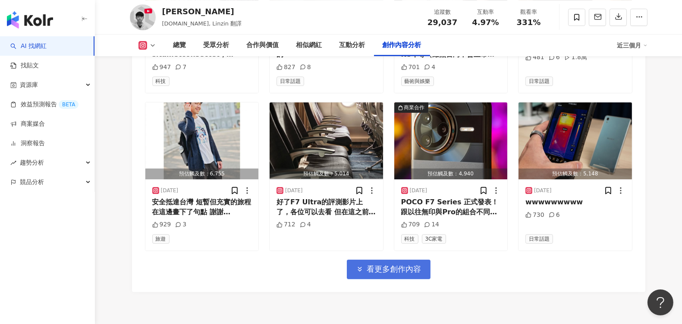
click at [396, 264] on span "看更多創作內容" at bounding box center [394, 268] width 54 height 9
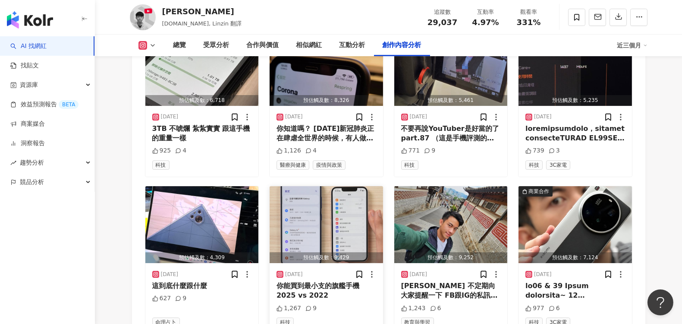
scroll to position [5644, 0]
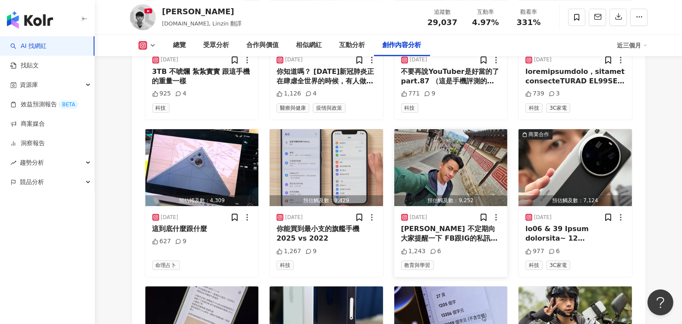
click at [448, 146] on img "button" at bounding box center [450, 167] width 113 height 77
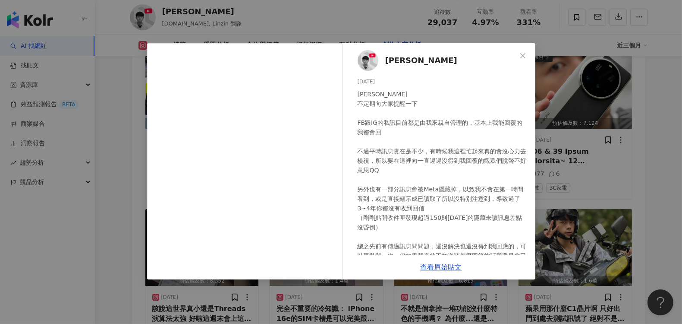
scroll to position [5740, 0]
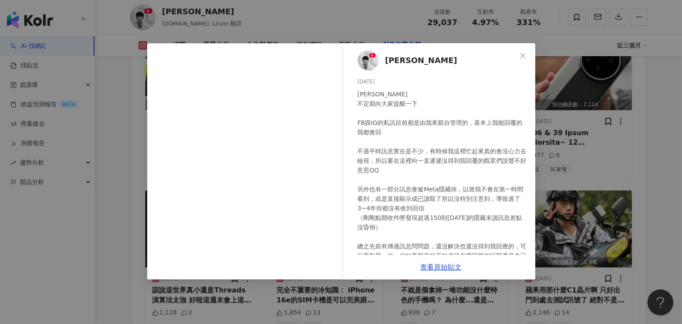
click at [481, 88] on div "Linzin 阿哲 2025/3/13 安安我阿哲 不定期向大家提醒一下 FB跟IG的私訊目前都是由我來親自管理的，基本上我能回覆的我都會回 不過平時訊息實在…" at bounding box center [441, 148] width 188 height 211
drag, startPoint x: 518, startPoint y: 50, endPoint x: 488, endPoint y: 109, distance: 66.0
click at [519, 50] on button "Close" at bounding box center [522, 55] width 17 height 17
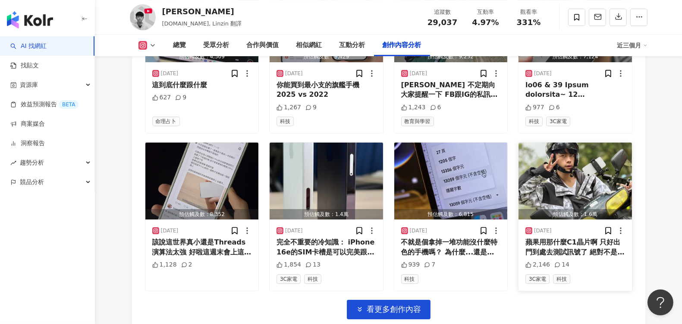
scroll to position [5788, 0]
click at [578, 171] on img "button" at bounding box center [575, 180] width 113 height 77
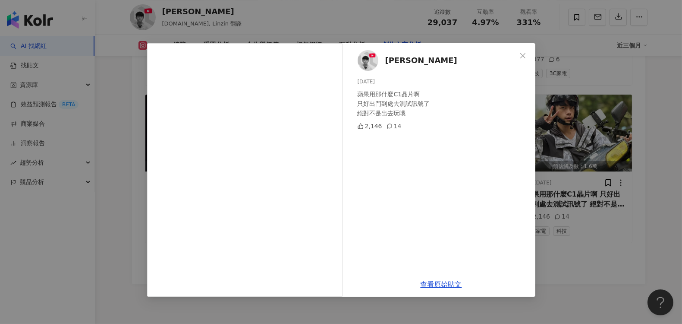
scroll to position [5836, 0]
click at [520, 55] on icon "close" at bounding box center [522, 55] width 7 height 7
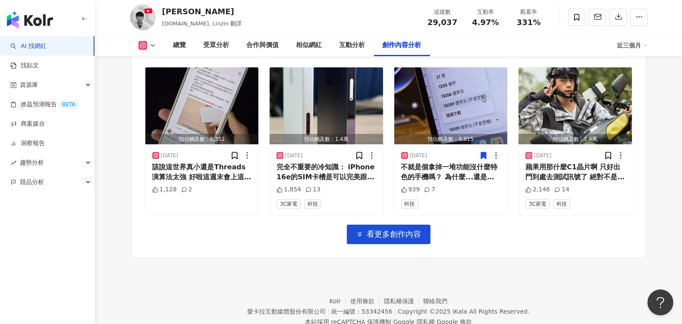
scroll to position [5864, 0]
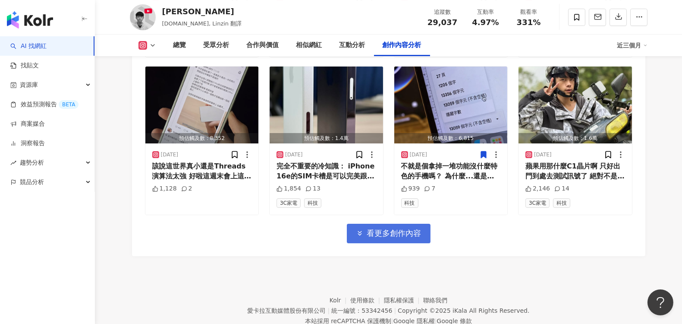
click at [415, 228] on span "看更多創作內容" at bounding box center [394, 232] width 54 height 9
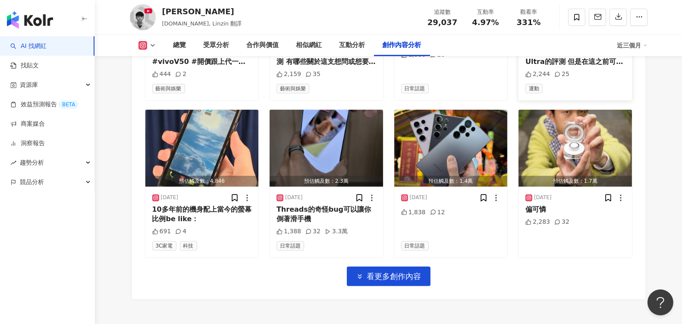
scroll to position [6295, 0]
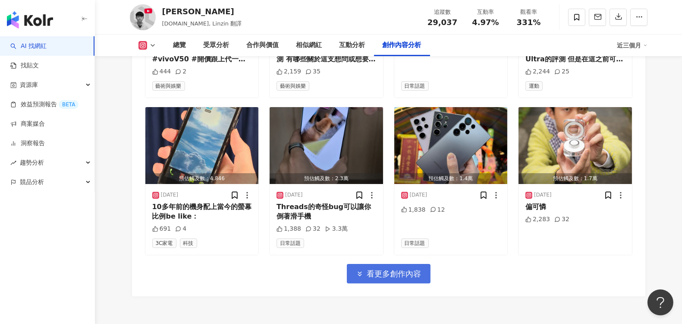
click at [398, 269] on span "看更多創作內容" at bounding box center [394, 273] width 54 height 9
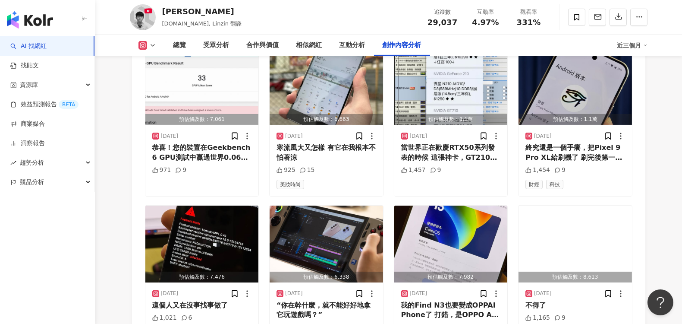
scroll to position [6774, 0]
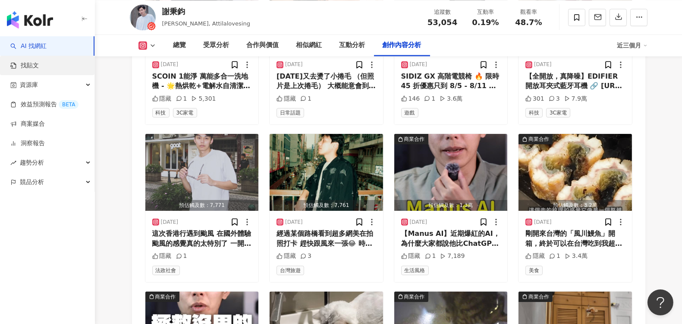
scroll to position [2921, 0]
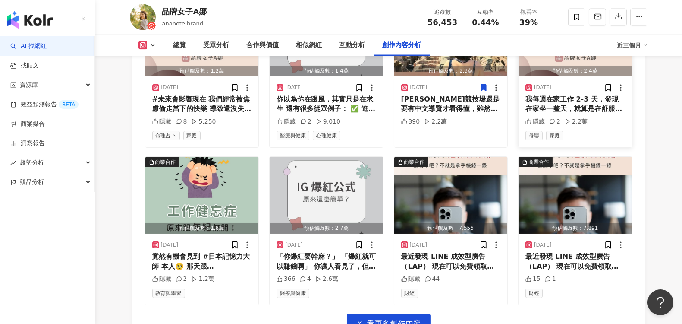
scroll to position [2971, 0]
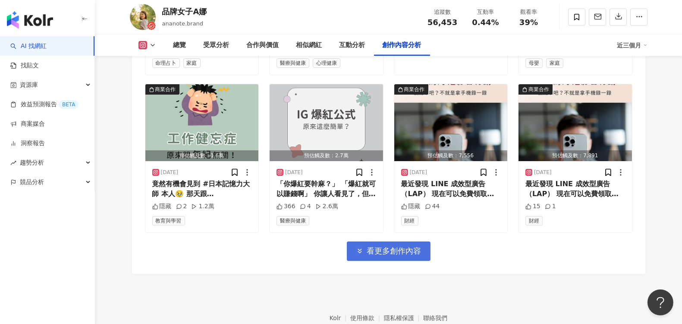
click at [376, 246] on span "看更多創作內容" at bounding box center [394, 250] width 54 height 9
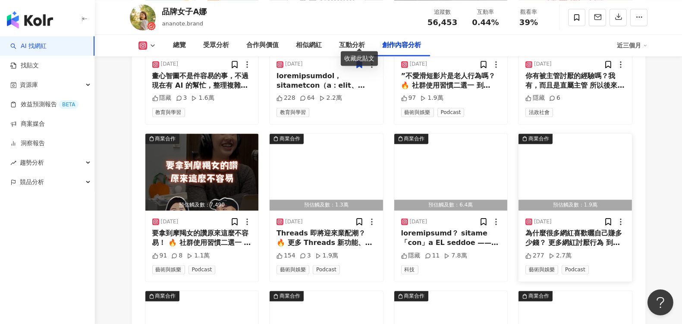
scroll to position [3259, 0]
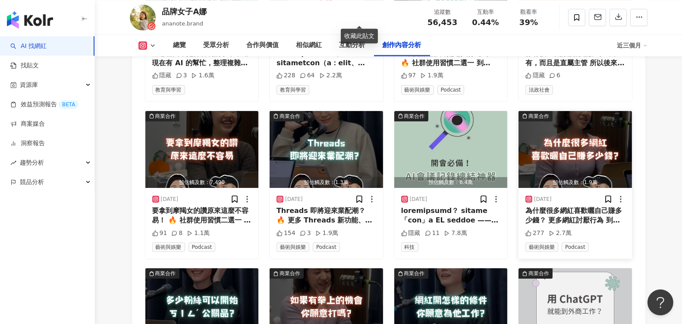
click at [566, 143] on img "button" at bounding box center [575, 149] width 113 height 77
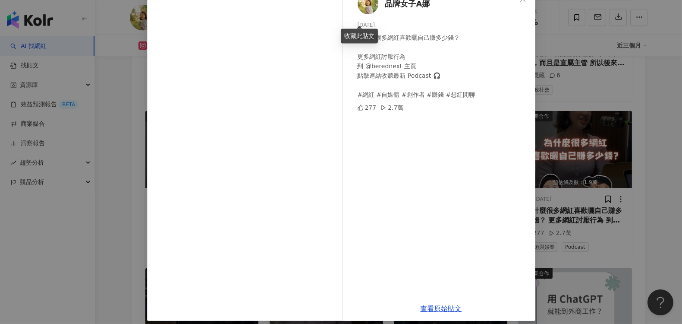
scroll to position [63, 0]
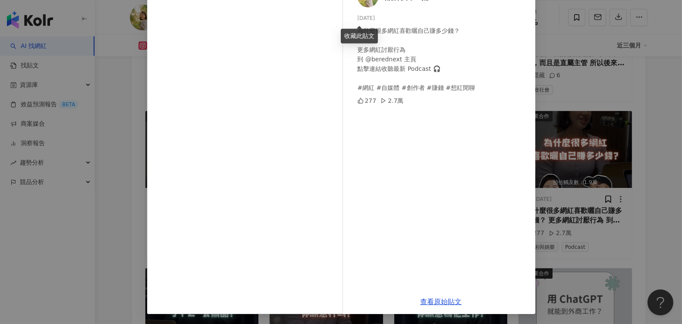
click at [537, 211] on div "品牌女子A娜 2025/2/22 為什麼很多網紅喜歡曬自己賺多少錢？ 更多網紅討厭行為 到 @berednext 主頁 點擊連結收聽最新 Podcast 🎧 …" at bounding box center [341, 162] width 682 height 324
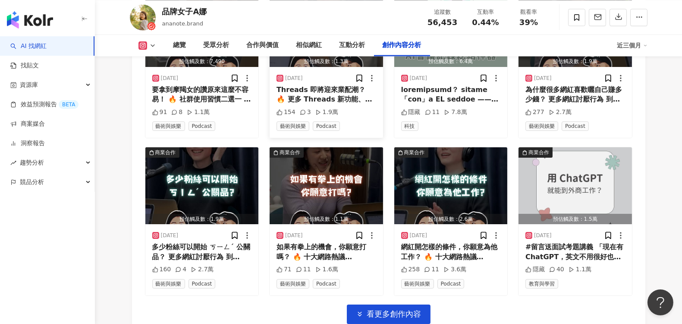
scroll to position [3403, 0]
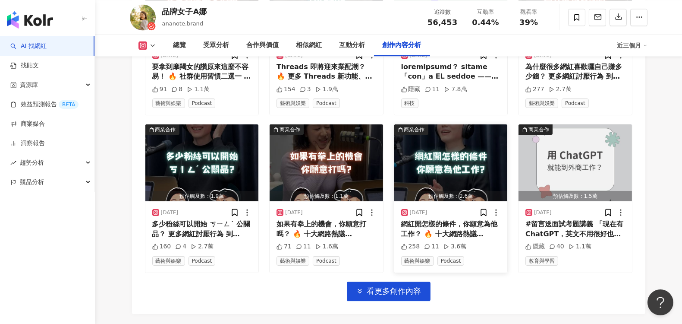
click at [451, 140] on img "button" at bounding box center [450, 162] width 113 height 77
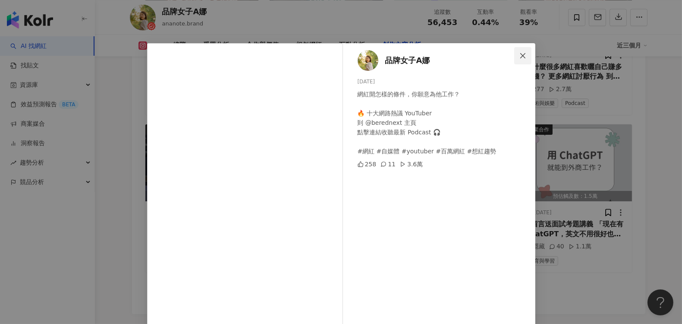
click at [519, 57] on icon "close" at bounding box center [522, 55] width 7 height 7
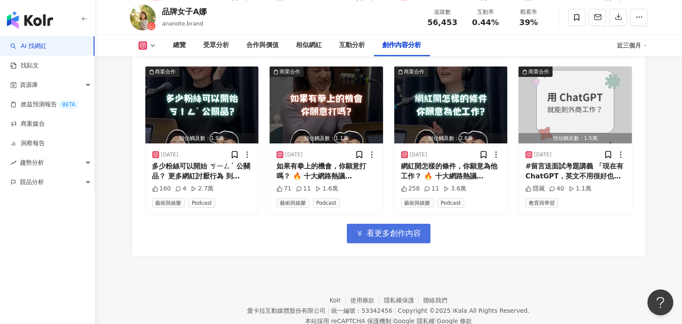
scroll to position [3464, 0]
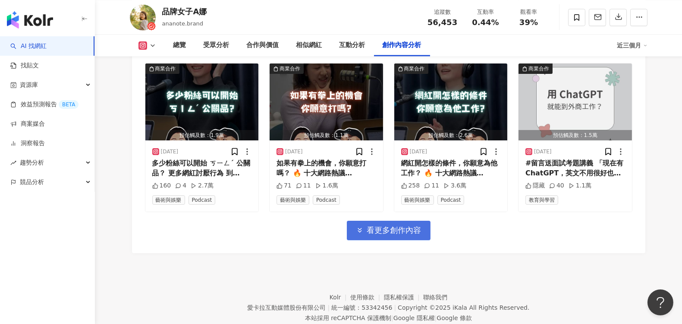
click at [394, 225] on span "看更多創作內容" at bounding box center [394, 229] width 54 height 9
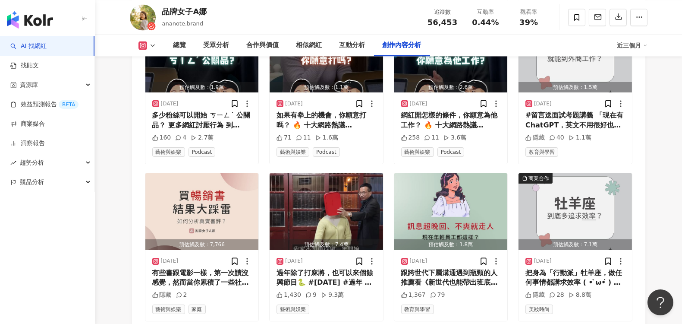
scroll to position [3559, 0]
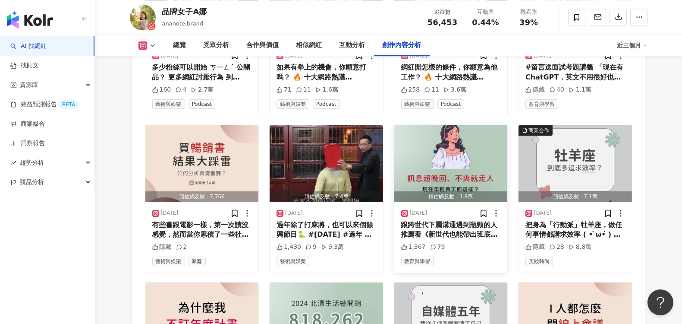
click at [457, 220] on div "跟跨世代下屬溝通遇到瓶頸的人 推薦看《新世代也能帶出班底人才》這本書 會發現「哇～真的想法差好多！」 雖然剛開始可能很難釋懷 但慢慢做出思維上的調整 可以幫助…" at bounding box center [451, 229] width 100 height 19
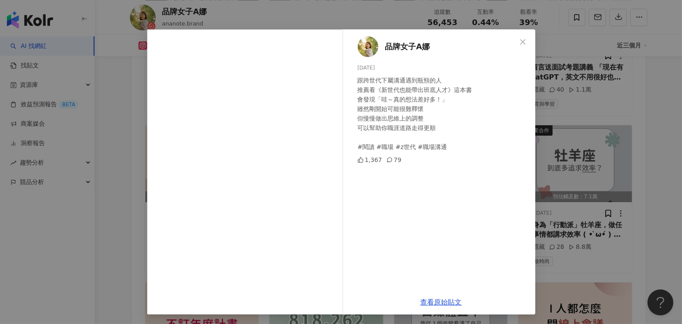
scroll to position [14, 0]
click at [520, 41] on icon "close" at bounding box center [522, 40] width 5 height 5
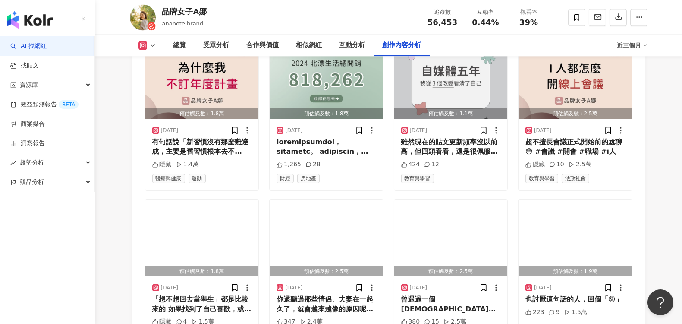
scroll to position [3703, 0]
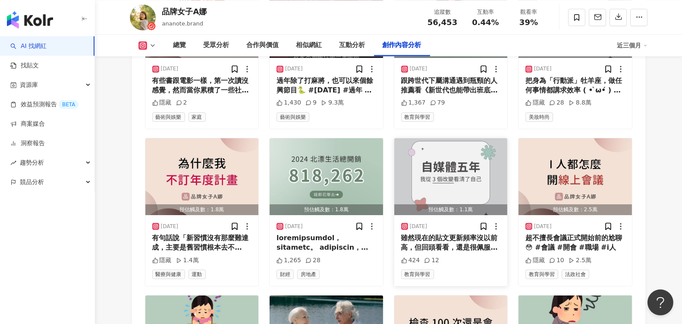
click at [464, 233] on div "雖然現在的貼文更新頻率沒以前高，但回頭看看，還是很佩服自己能撐到現在！ 這五年經營自媒體，不只讓我發現自己擅長什麼、不喜歡什麼，也讓我學會了如何平衡「工作、創…" at bounding box center [451, 242] width 100 height 19
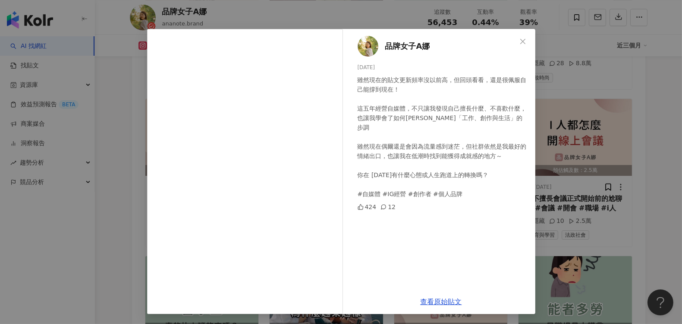
scroll to position [3751, 0]
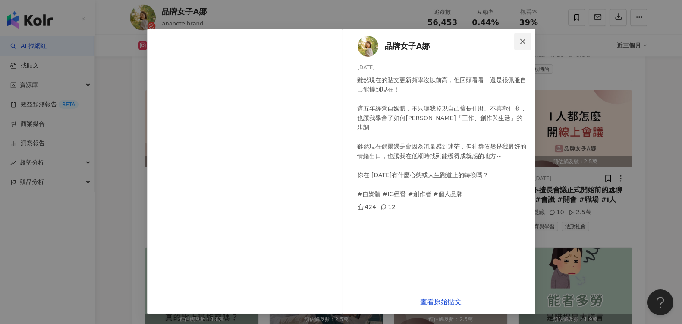
click at [519, 42] on icon "close" at bounding box center [522, 41] width 7 height 7
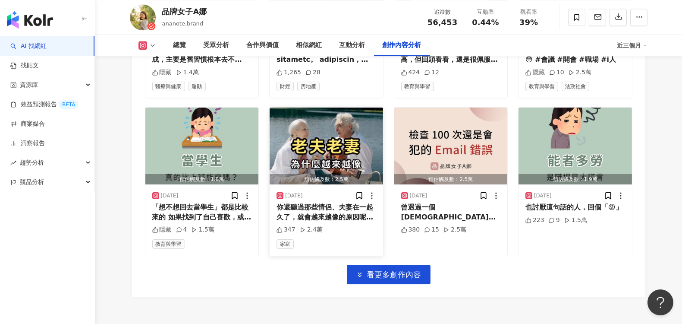
scroll to position [3885, 0]
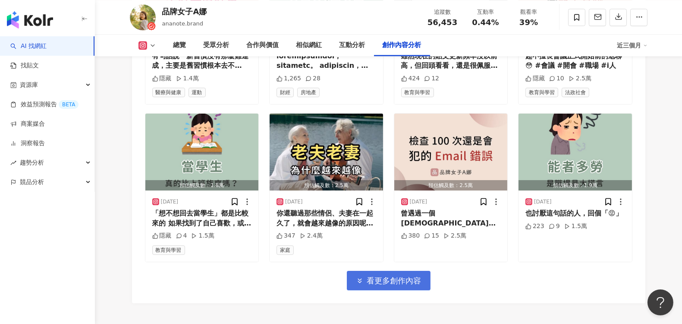
click at [402, 276] on span "看更多創作內容" at bounding box center [394, 280] width 54 height 9
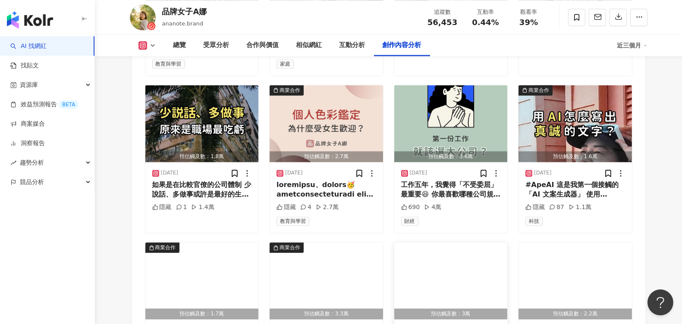
scroll to position [4124, 0]
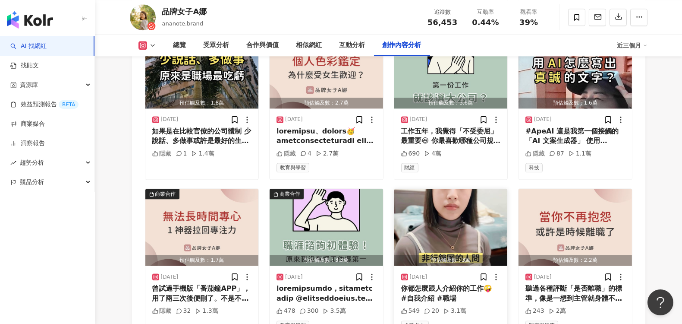
click at [446, 216] on img "button" at bounding box center [450, 227] width 113 height 77
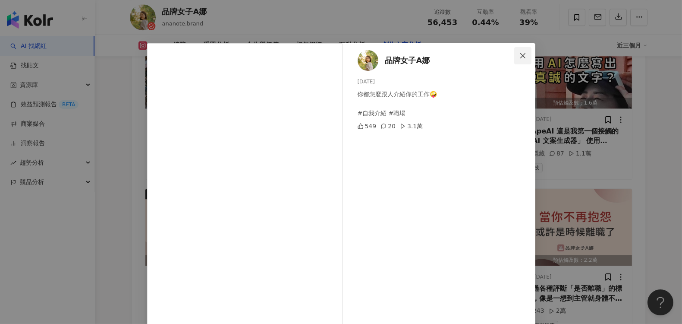
click at [522, 55] on span "Close" at bounding box center [522, 55] width 17 height 7
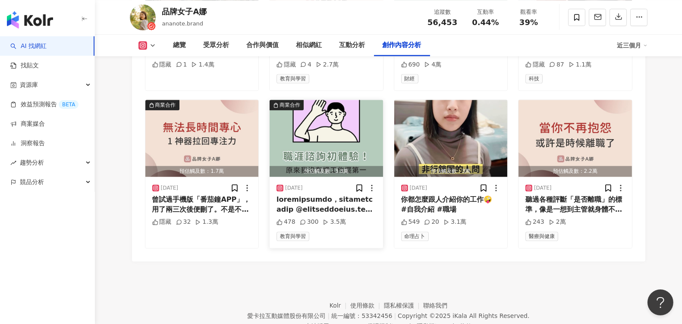
scroll to position [4218, 0]
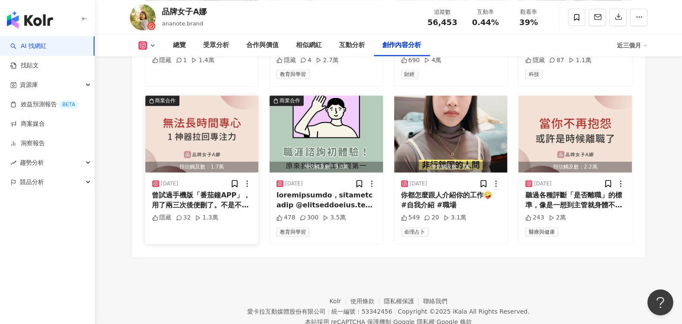
click at [202, 190] on div "曾試過手機版「番茄鐘APP」，用了兩三次後便刪了。不是不好用，只是每次想看時間時，總被各種通知和訊息打斷，久而久之就忘了它的存在 XD 最近用了韓國的「nel…" at bounding box center [202, 199] width 100 height 19
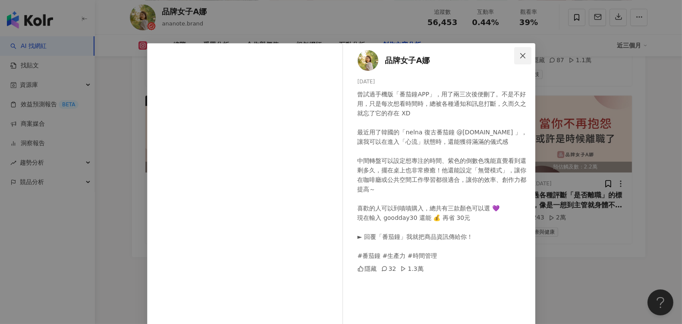
click at [521, 52] on icon "close" at bounding box center [522, 55] width 7 height 7
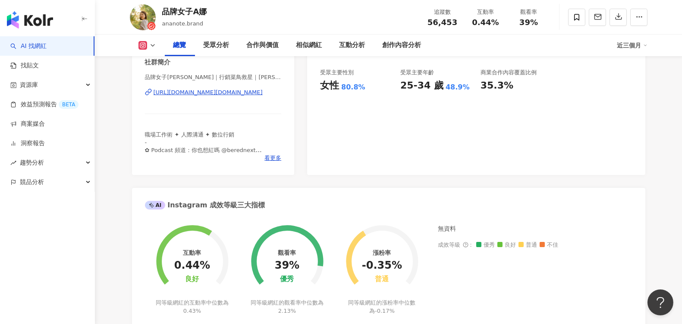
scroll to position [0, 0]
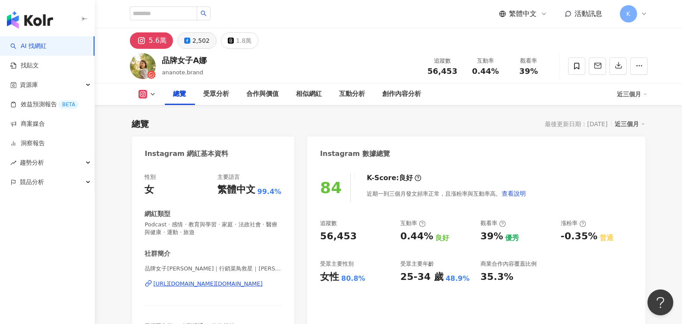
click at [203, 44] on div "2,502" at bounding box center [200, 41] width 17 height 12
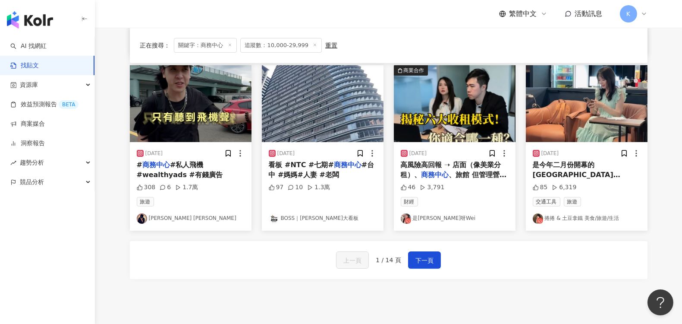
scroll to position [479, 0]
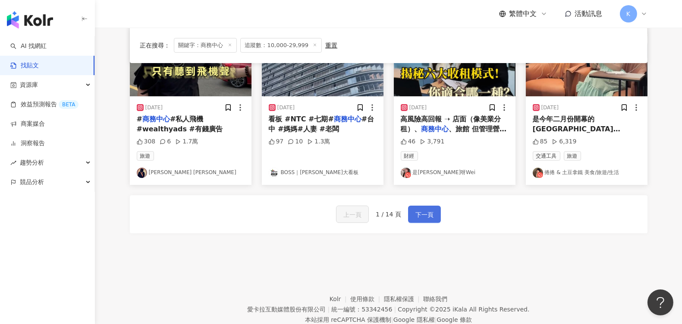
click at [423, 211] on span "下一頁" at bounding box center [424, 214] width 18 height 10
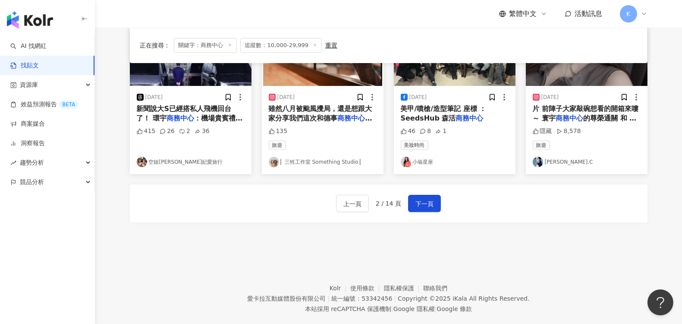
scroll to position [508, 0]
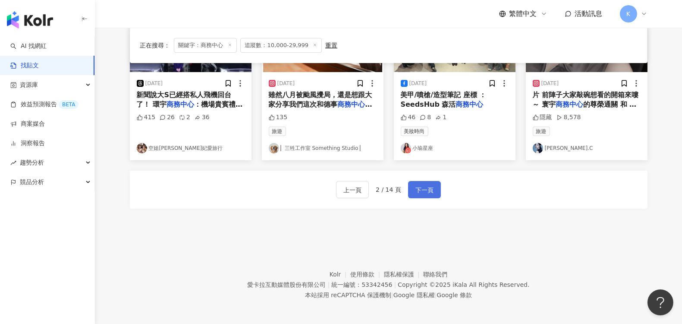
click at [420, 191] on span "下一頁" at bounding box center [424, 190] width 18 height 10
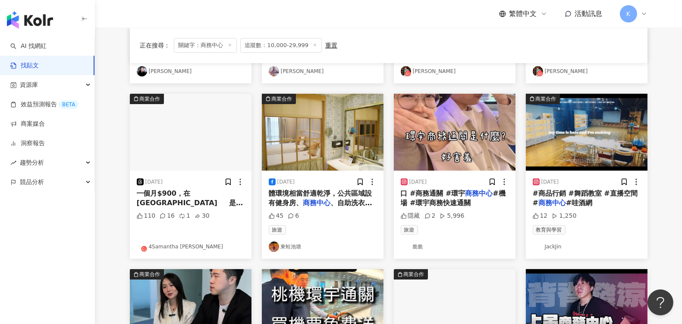
scroll to position [120, 0]
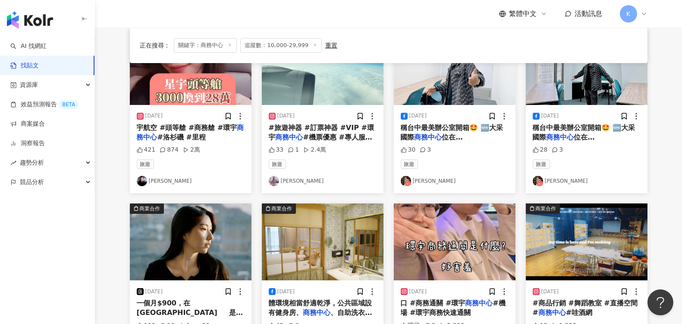
click at [421, 180] on link "[PERSON_NAME]" at bounding box center [455, 181] width 108 height 10
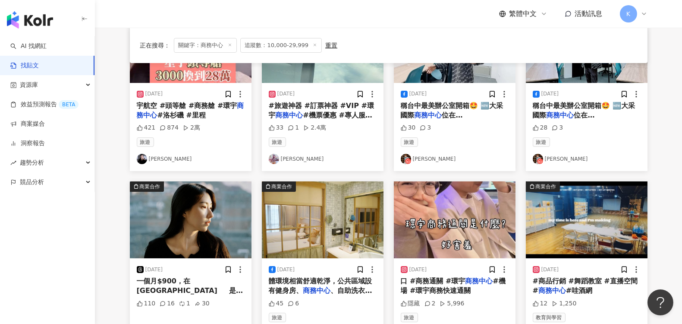
scroll to position [216, 0]
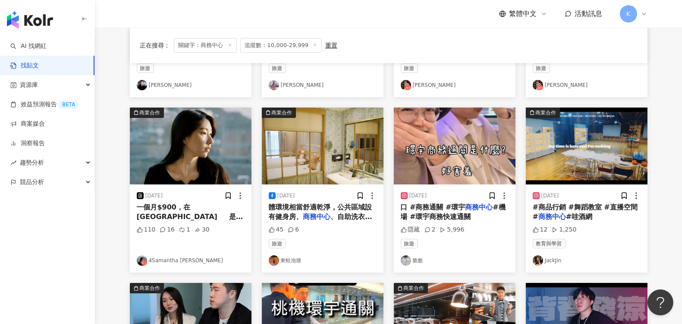
click at [176, 255] on link "4Samantha [PERSON_NAME]" at bounding box center [191, 260] width 108 height 10
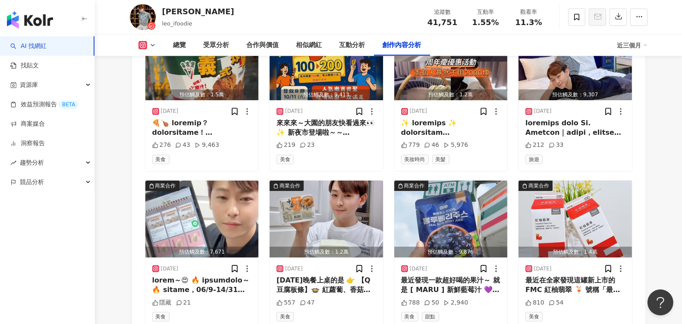
scroll to position [3089, 0]
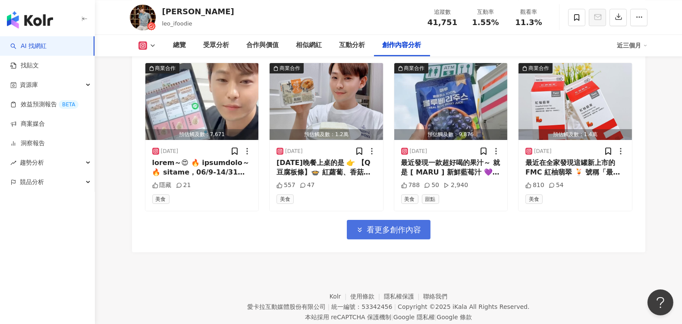
click at [400, 225] on span "看更多創作內容" at bounding box center [394, 229] width 54 height 9
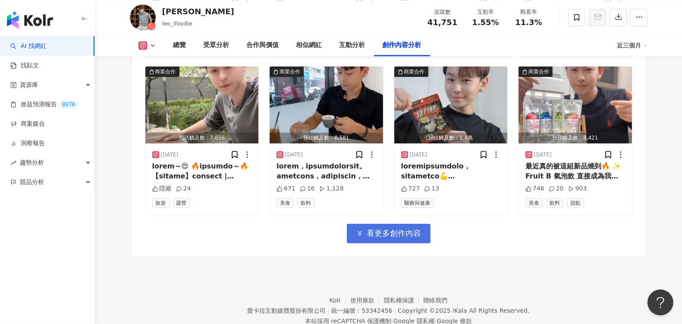
scroll to position [3558, 0]
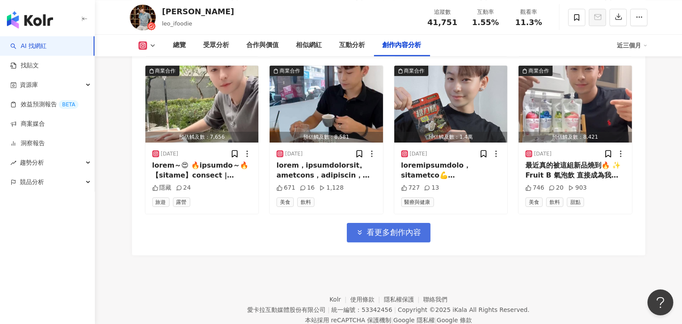
click at [415, 227] on span "看更多創作內容" at bounding box center [394, 231] width 54 height 9
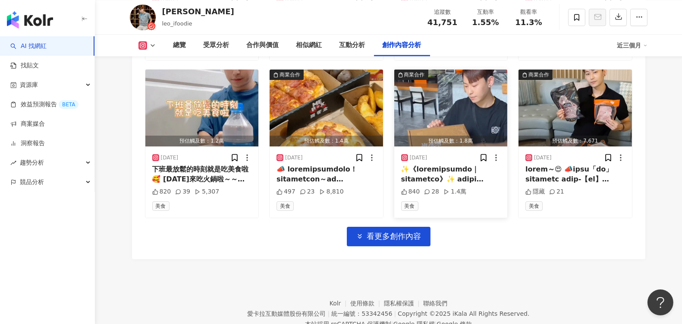
scroll to position [4027, 0]
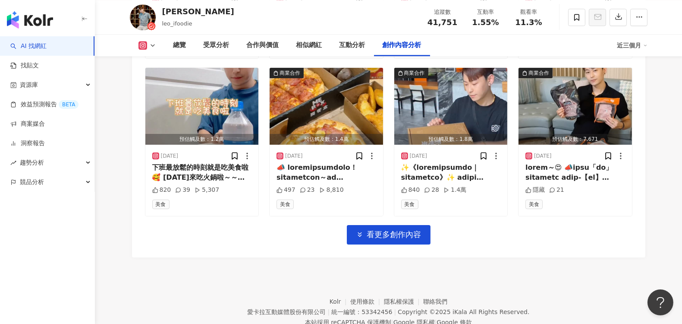
click at [406, 225] on button "看更多創作內容" at bounding box center [389, 234] width 84 height 19
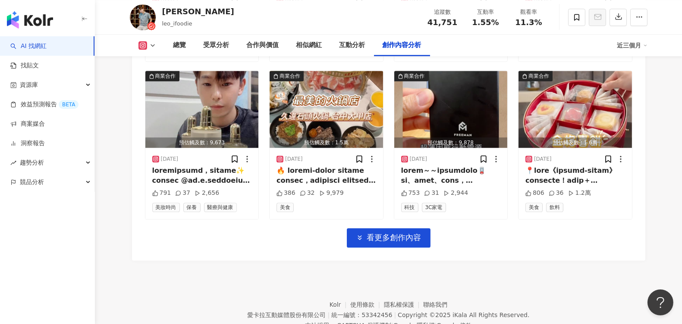
scroll to position [4496, 0]
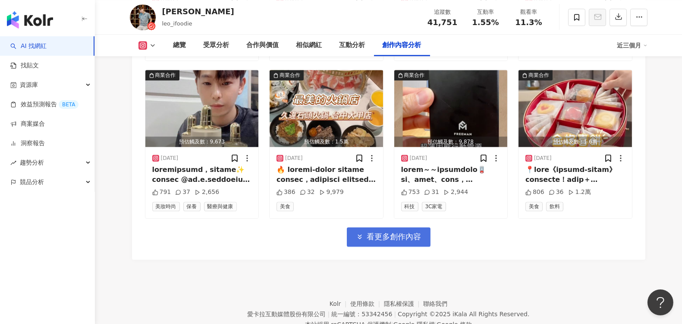
click at [388, 232] on span "看更多創作內容" at bounding box center [394, 236] width 54 height 9
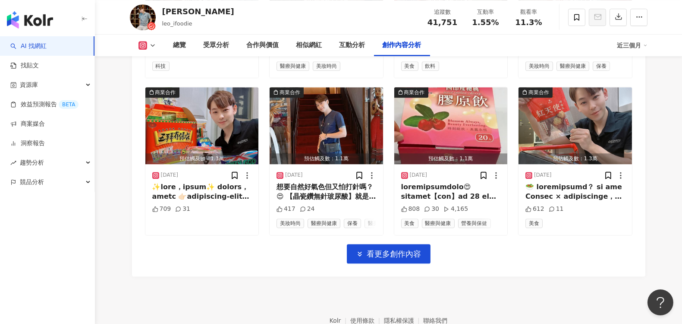
scroll to position [4974, 0]
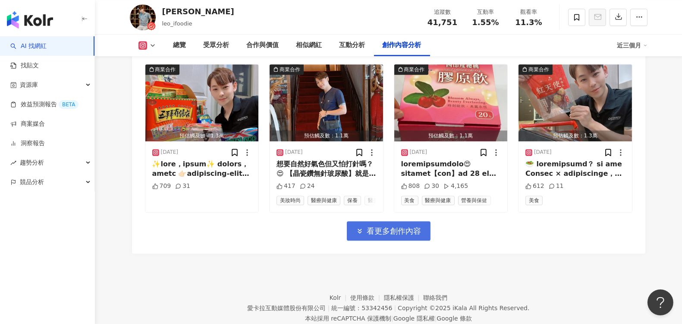
click at [406, 226] on span "看更多創作內容" at bounding box center [394, 230] width 54 height 9
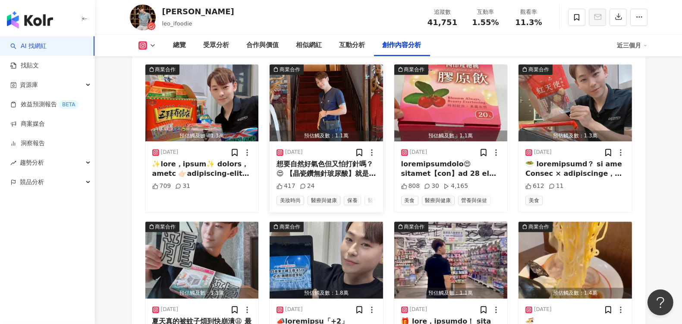
click at [334, 145] on div "2025/8/30 想要自然好氣色但又怕打針嗎？😍 【晶瓷鑽無針玻尿酸】就是我的秘密武器✨ 它不用針，卻能讓玻尿酸快速滲透肌底，補水同時還能讓肌膚透亮有光澤。…" at bounding box center [326, 176] width 113 height 71
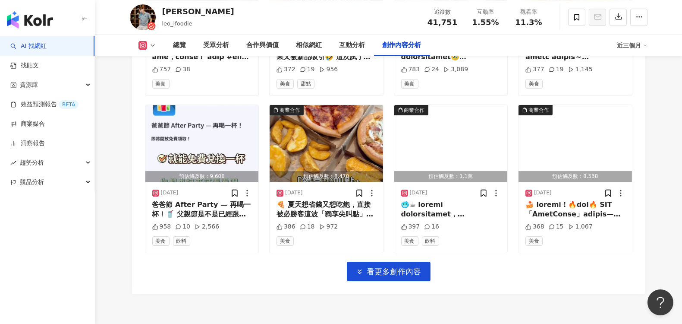
scroll to position [5405, 0]
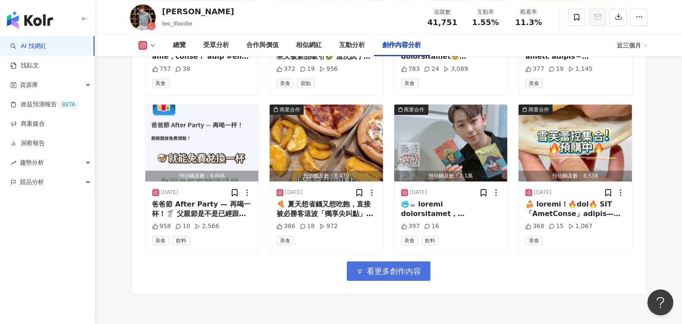
click at [380, 266] on span "看更多創作內容" at bounding box center [394, 270] width 54 height 9
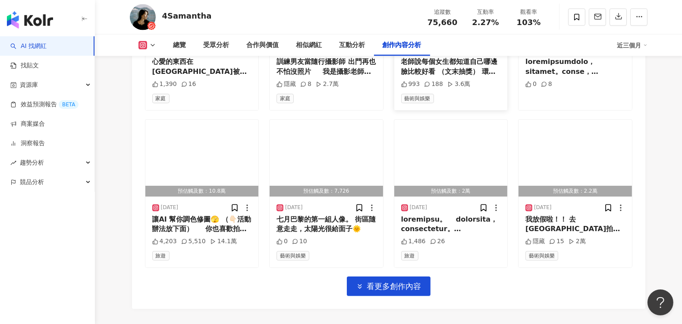
scroll to position [2971, 0]
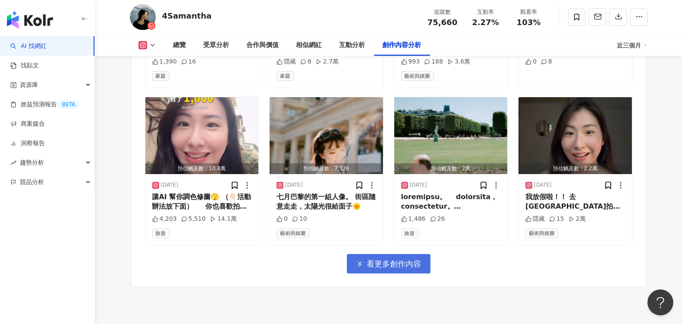
click at [406, 264] on span "看更多創作內容" at bounding box center [394, 263] width 54 height 9
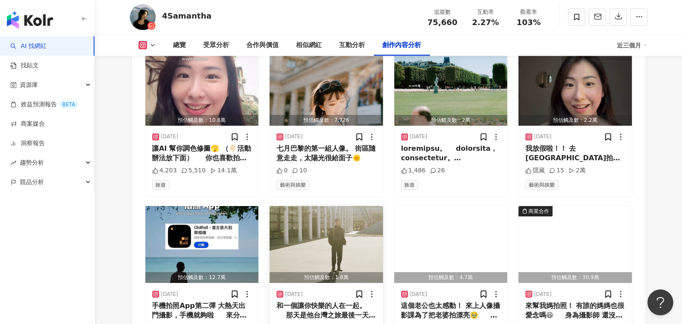
scroll to position [3068, 0]
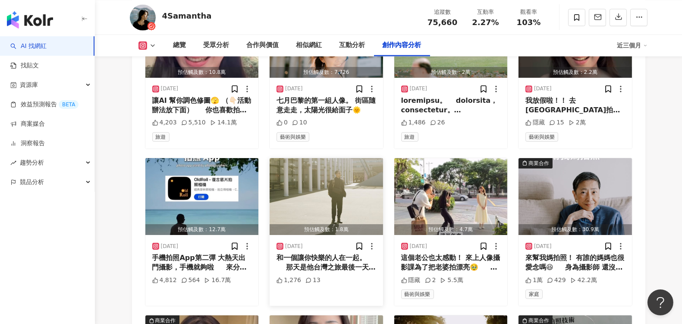
click at [334, 260] on div "和一個讓你快樂的人在一起。 那天是他台灣之旅最後一天，要搭飛機回法國了。結果我沒看好班次，不小心搭上前往台中的直達車，直接錯過桃園。 「很開心能用 10 分鐘…" at bounding box center [327, 262] width 100 height 19
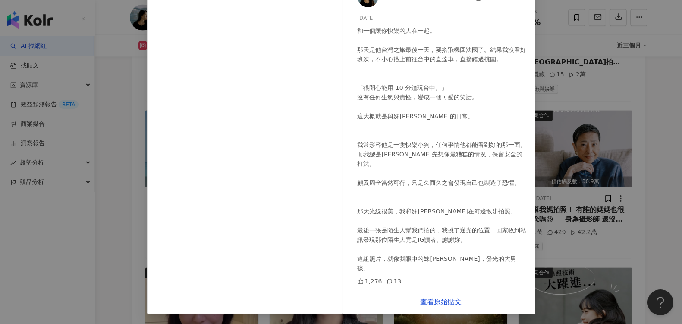
scroll to position [3163, 0]
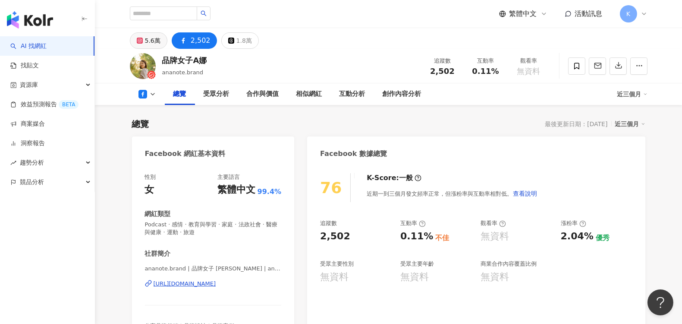
click at [144, 37] on button "5.6萬" at bounding box center [149, 40] width 38 height 16
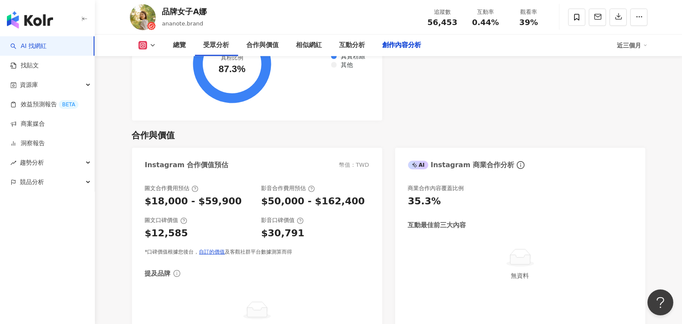
scroll to position [2588, 0]
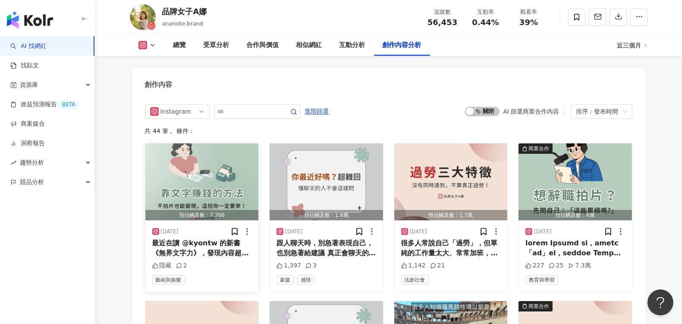
click at [211, 178] on img "button" at bounding box center [201, 181] width 113 height 77
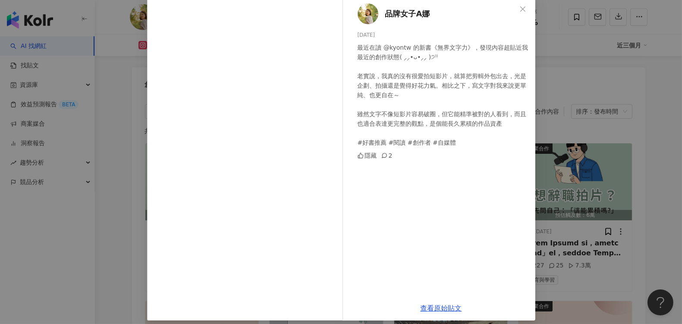
scroll to position [48, 0]
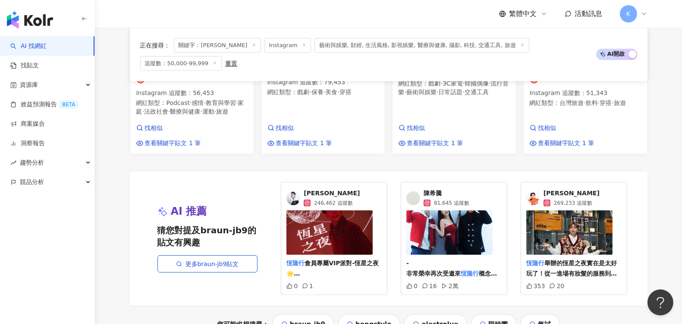
scroll to position [911, 0]
click at [562, 210] on img at bounding box center [569, 232] width 86 height 44
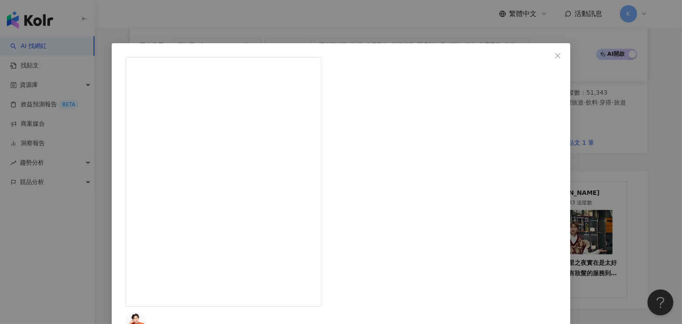
scroll to position [959, 0]
